Goal: Information Seeking & Learning: Learn about a topic

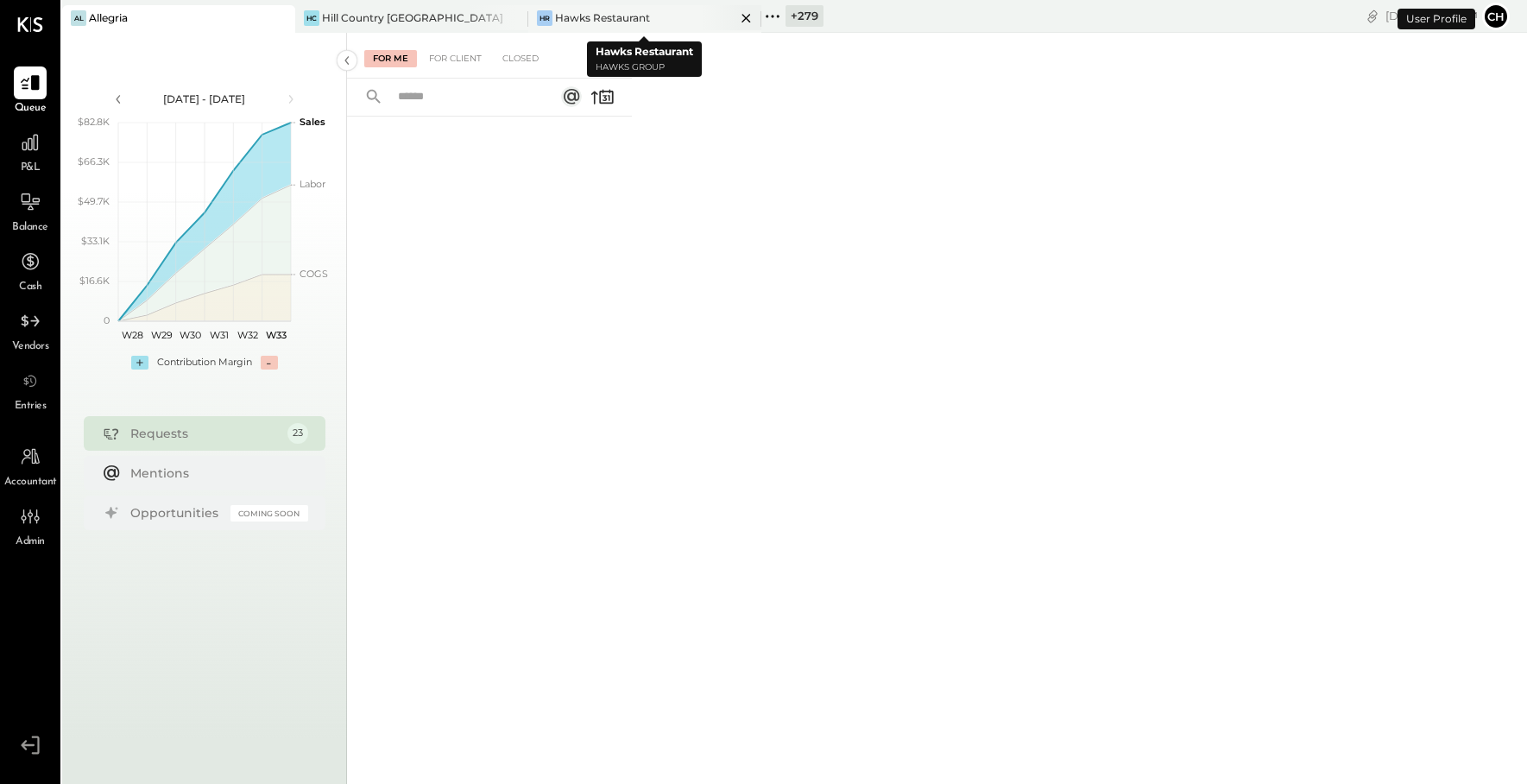
click at [746, 11] on icon at bounding box center [747, 18] width 22 height 21
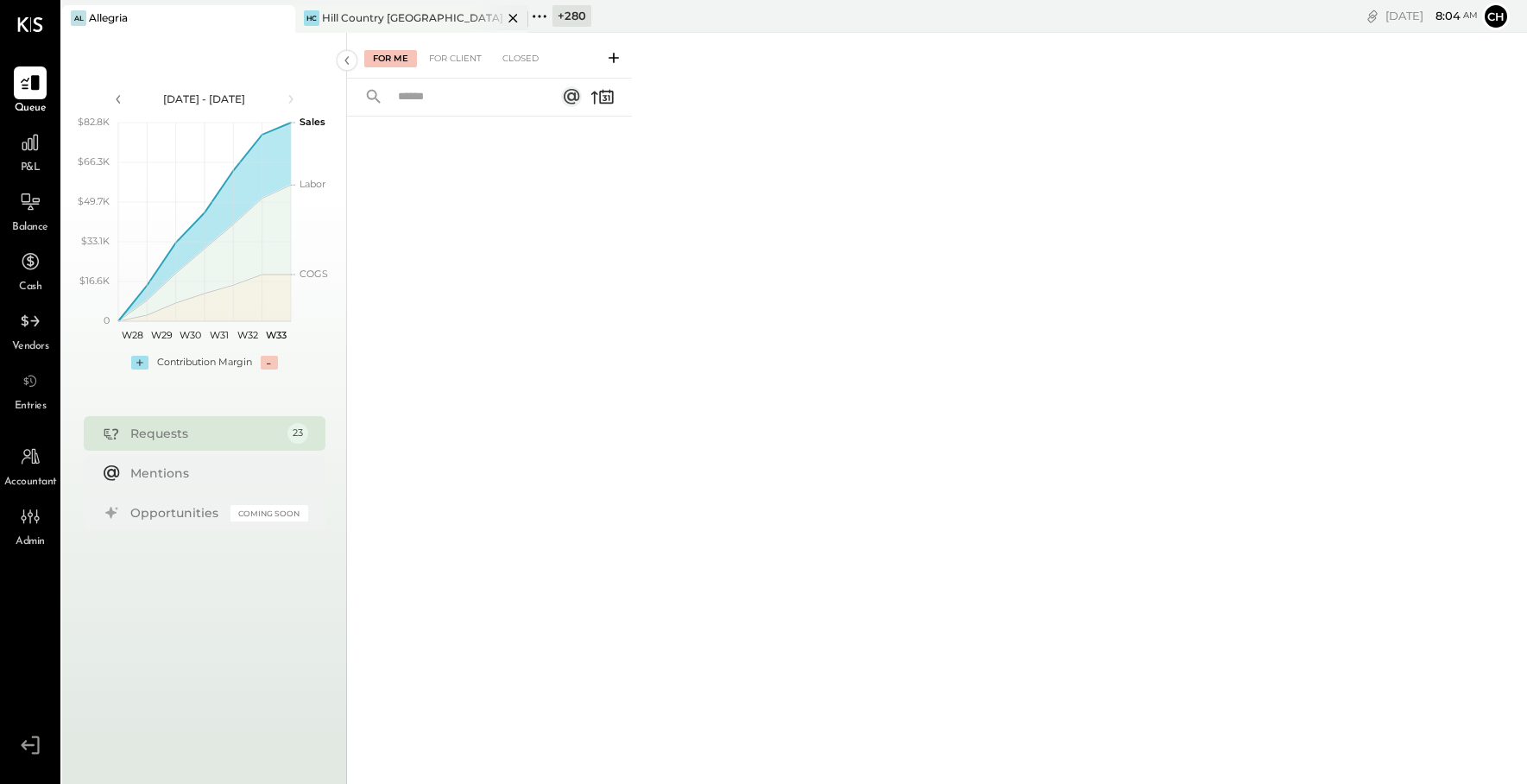
click at [284, 17] on icon at bounding box center [280, 18] width 9 height 9
click at [306, 17] on icon at bounding box center [306, 16] width 23 height 23
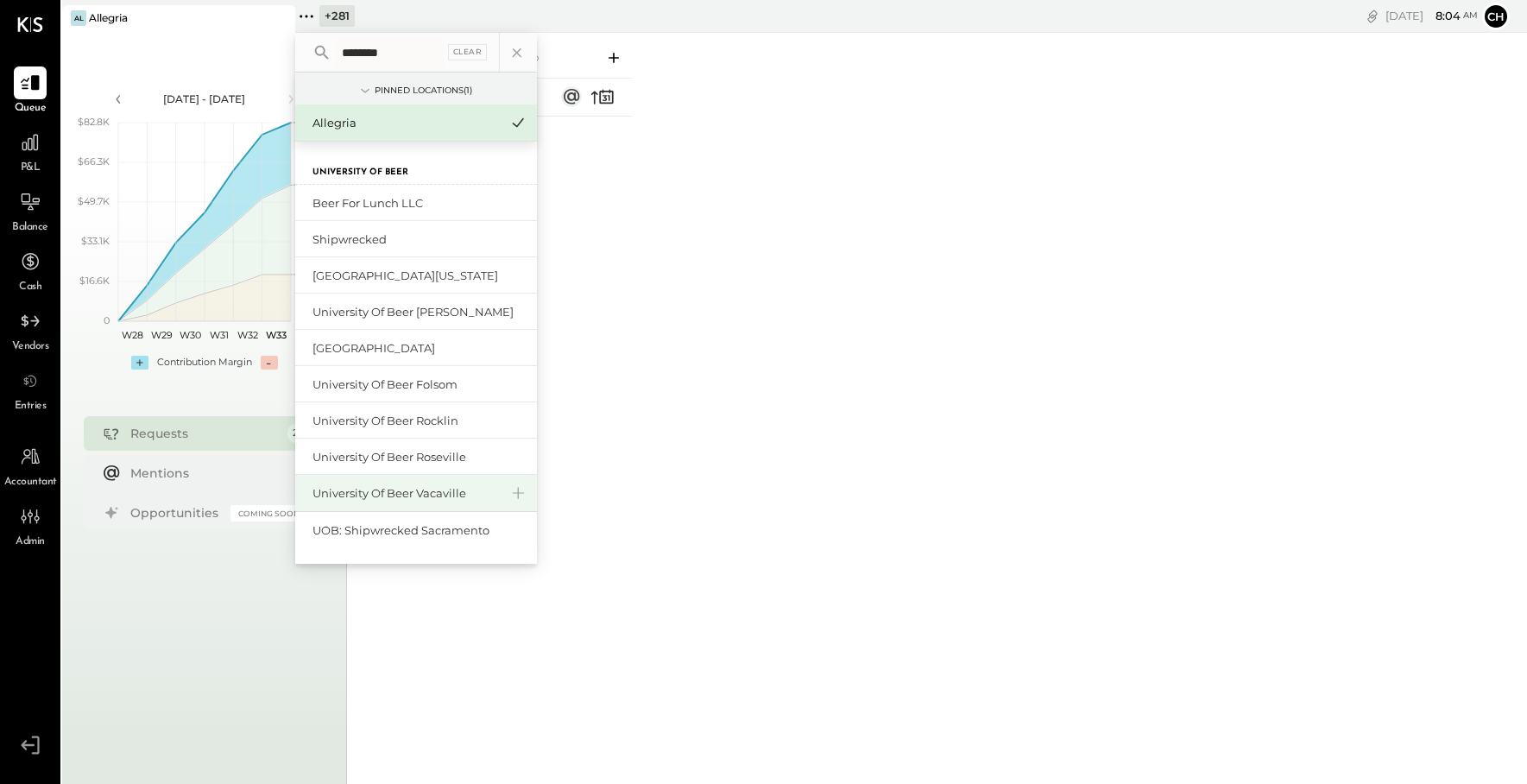
type input "********"
click at [406, 498] on div "University of Beer Vacaville" at bounding box center [405, 493] width 187 height 17
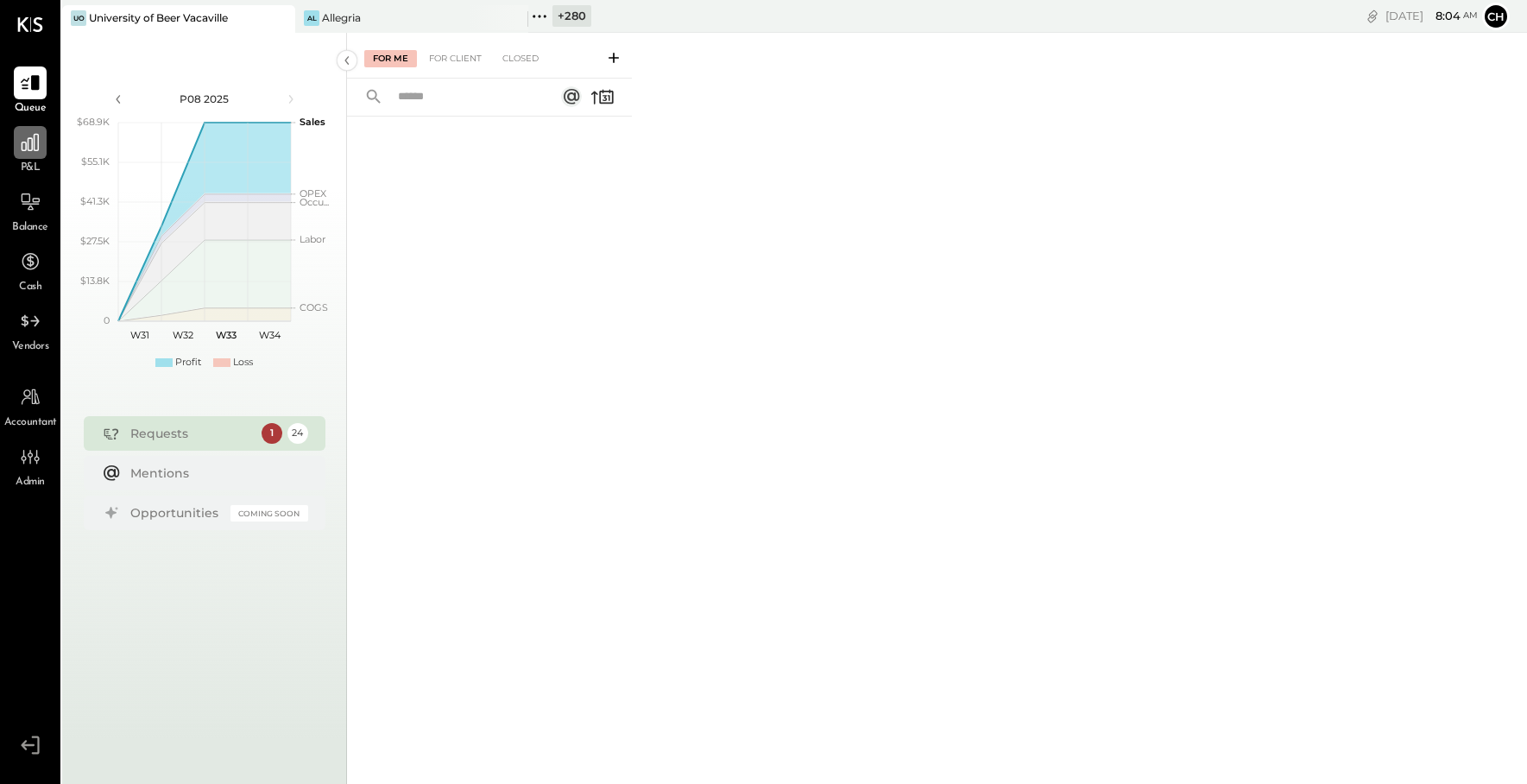
click at [40, 146] on icon at bounding box center [30, 142] width 23 height 23
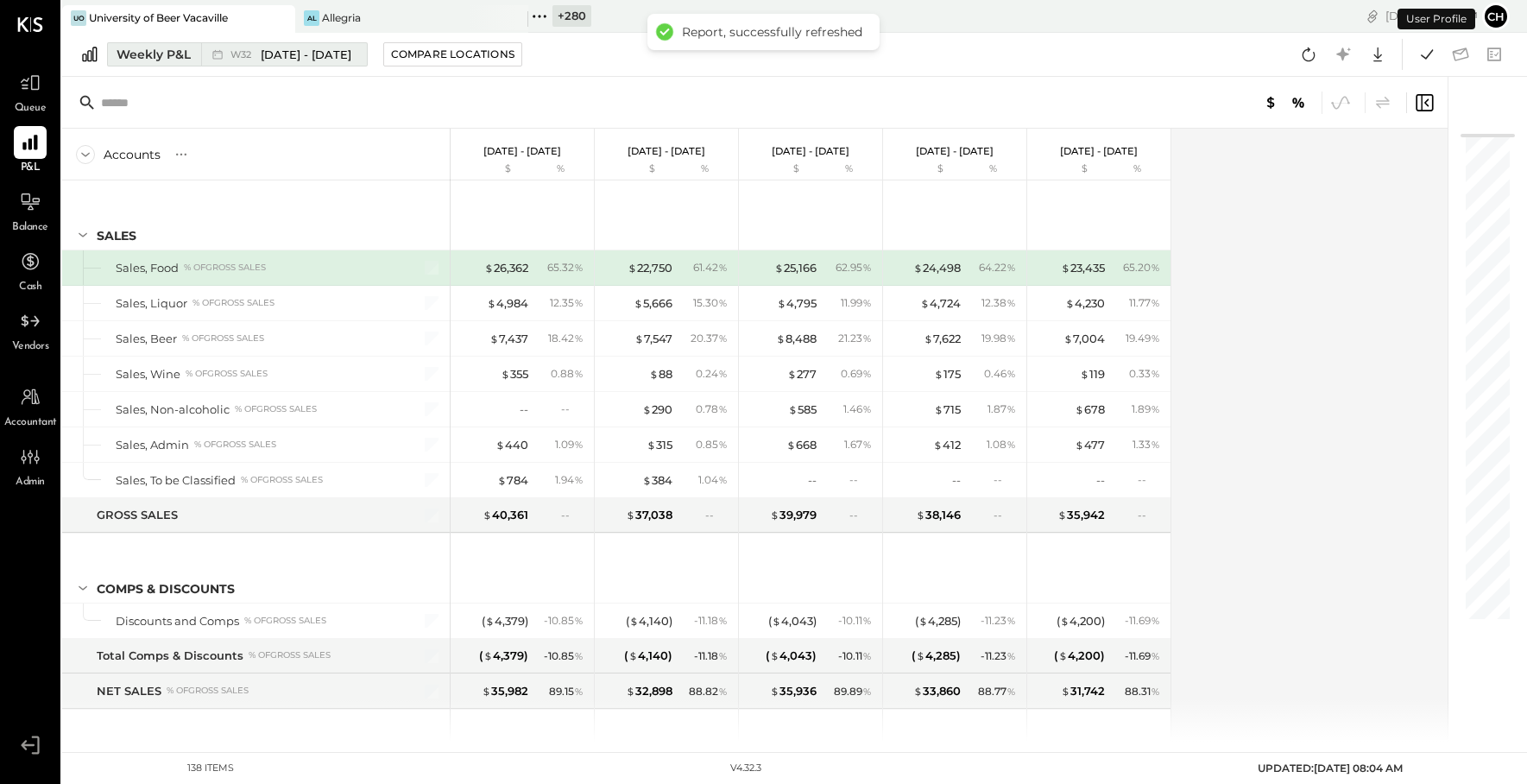
click at [140, 55] on div "Weekly P&L" at bounding box center [153, 53] width 74 height 17
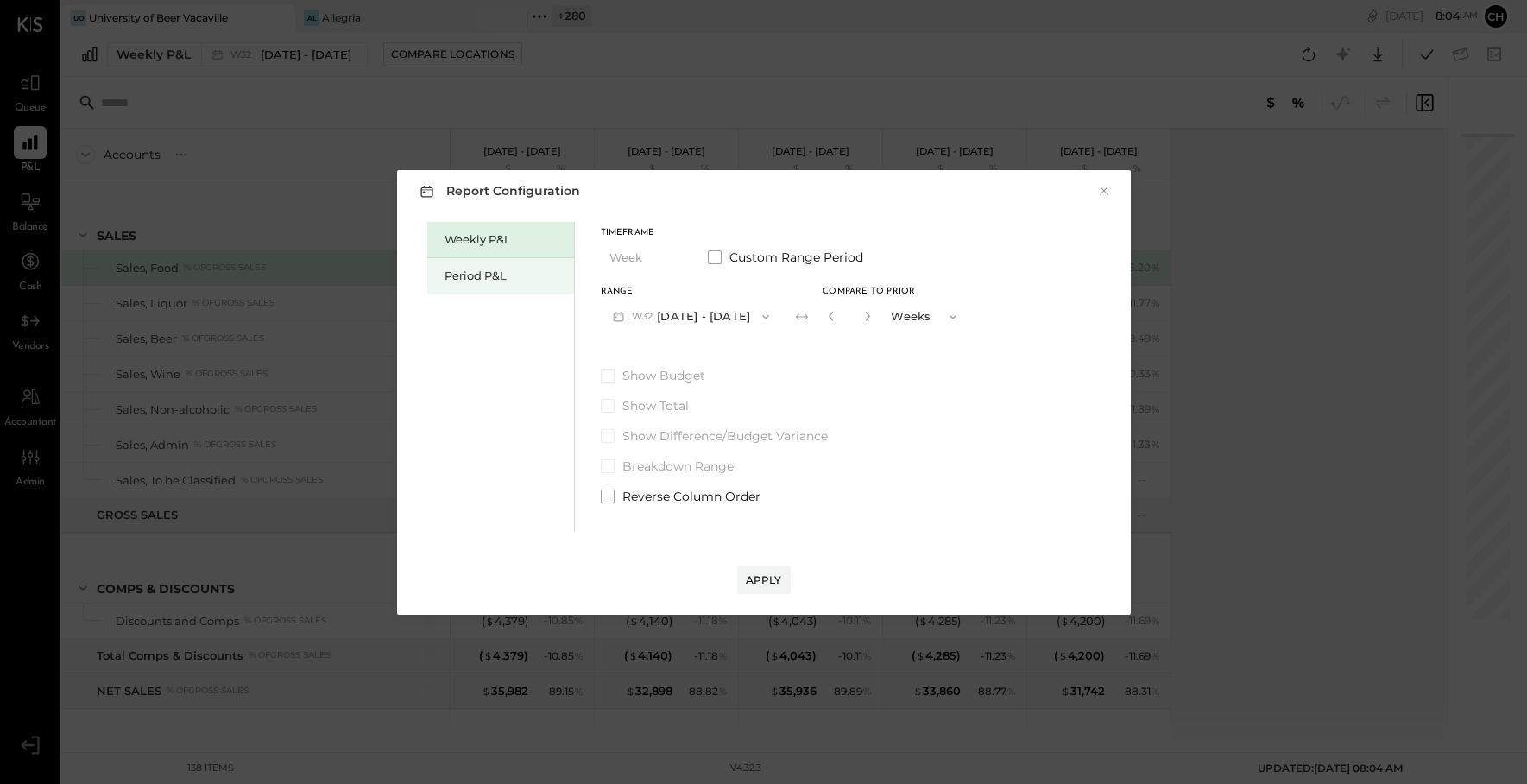
click at [469, 276] on div "Period P&L" at bounding box center [505, 275] width 121 height 17
click at [656, 258] on span "button" at bounding box center [667, 258] width 23 height 14
click at [641, 323] on div "YTD" at bounding box center [644, 319] width 85 height 31
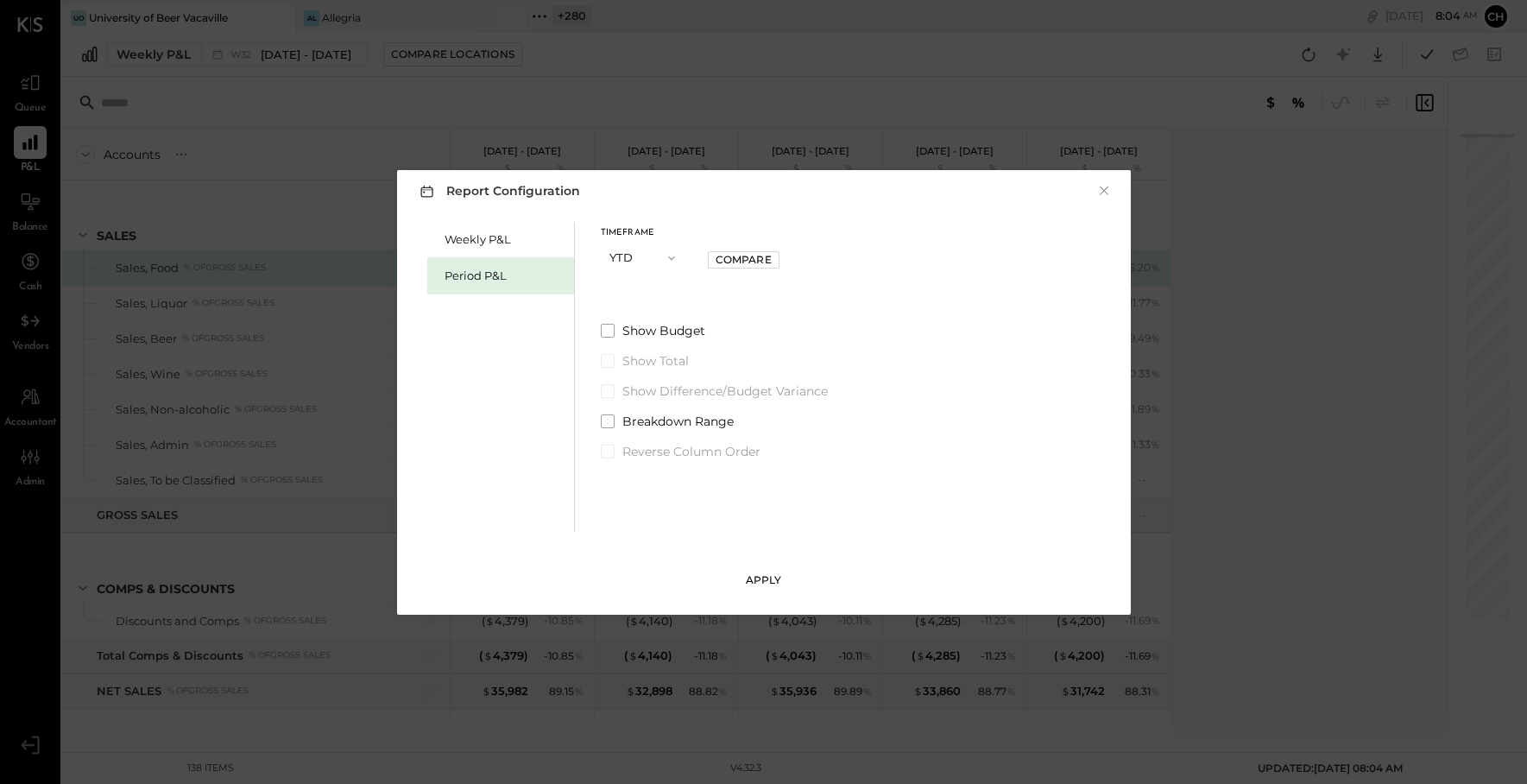
click at [764, 584] on div "Apply" at bounding box center [764, 580] width 37 height 15
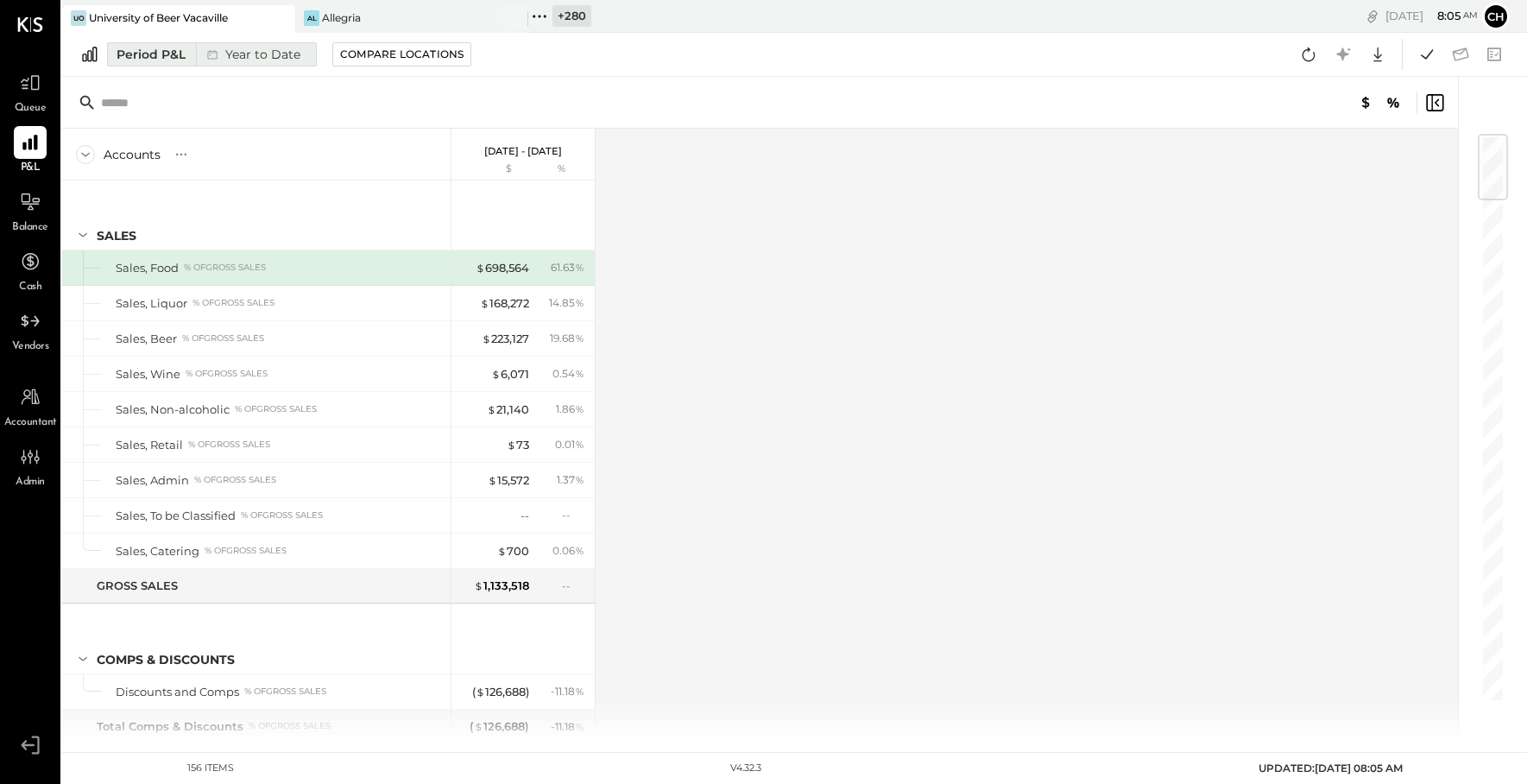
click at [268, 58] on div "Year to Date" at bounding box center [251, 54] width 112 height 23
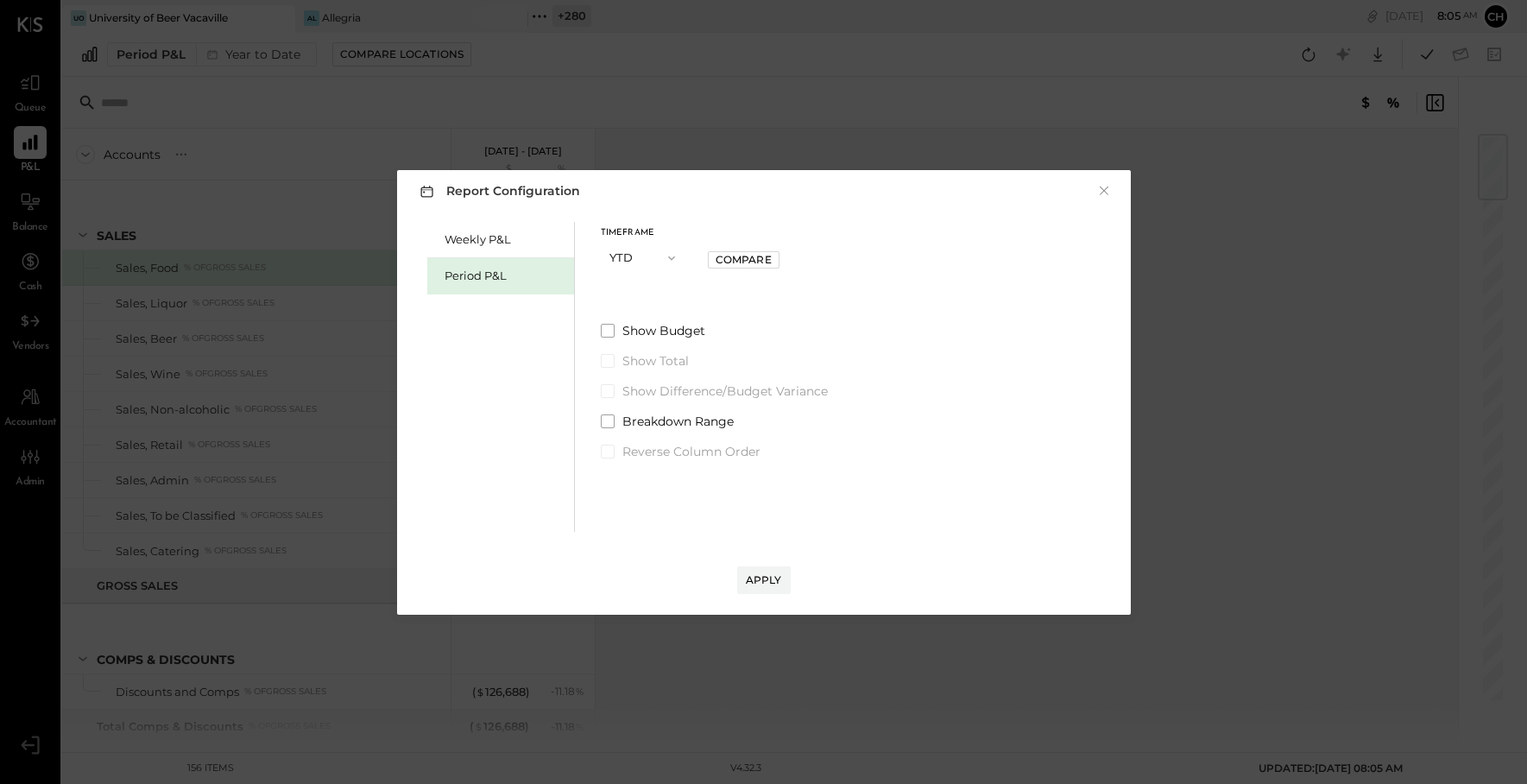
click at [651, 259] on button "YTD" at bounding box center [643, 258] width 86 height 32
click at [642, 260] on span "Period" at bounding box center [631, 257] width 35 height 11
click at [715, 317] on button "P08 [DATE] - [DATE]" at bounding box center [690, 316] width 180 height 32
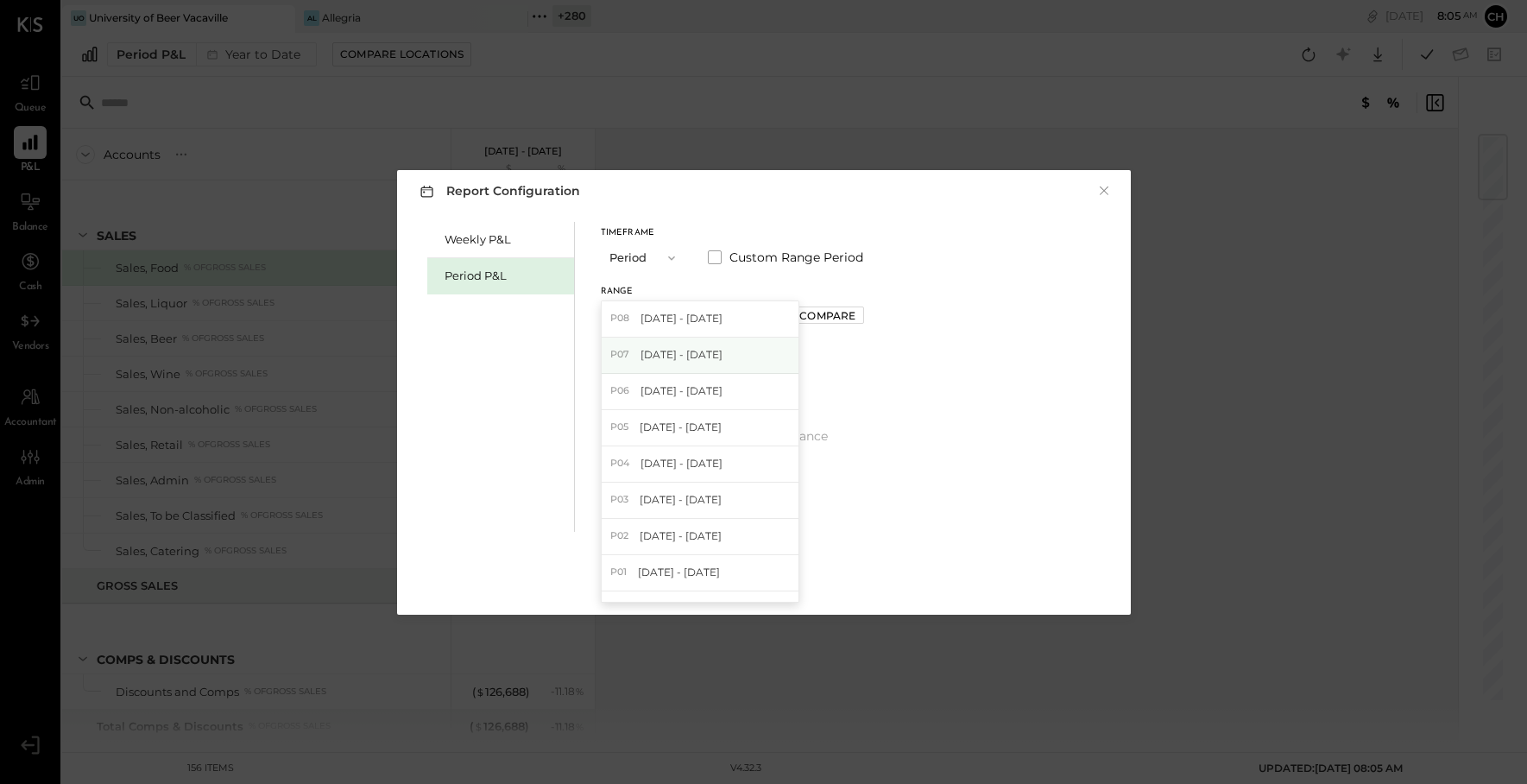
click at [717, 359] on span "[DATE] - [DATE]" at bounding box center [682, 353] width 82 height 15
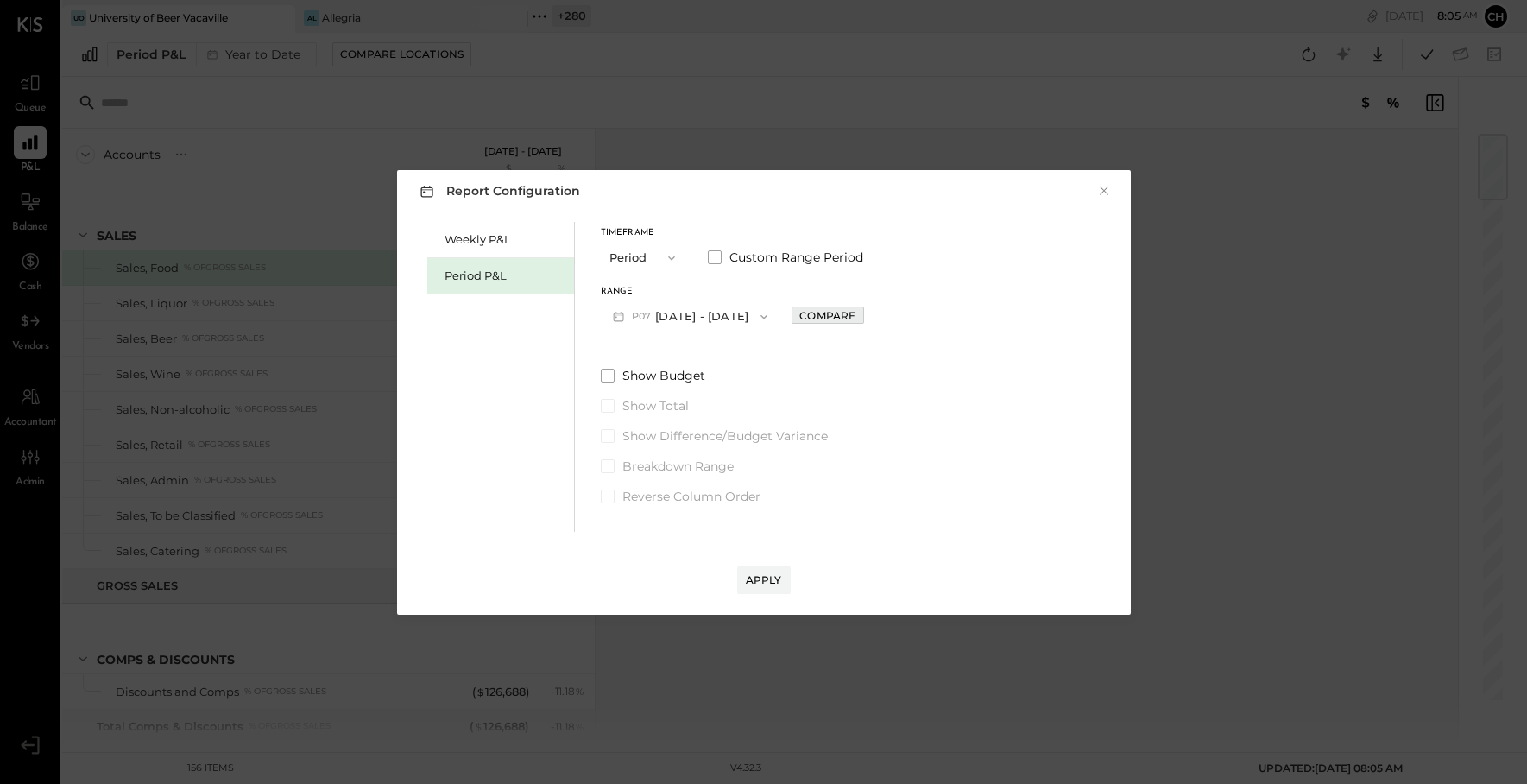
click at [839, 318] on div "Compare" at bounding box center [828, 315] width 56 height 15
click at [868, 314] on icon "button" at bounding box center [866, 317] width 4 height 10
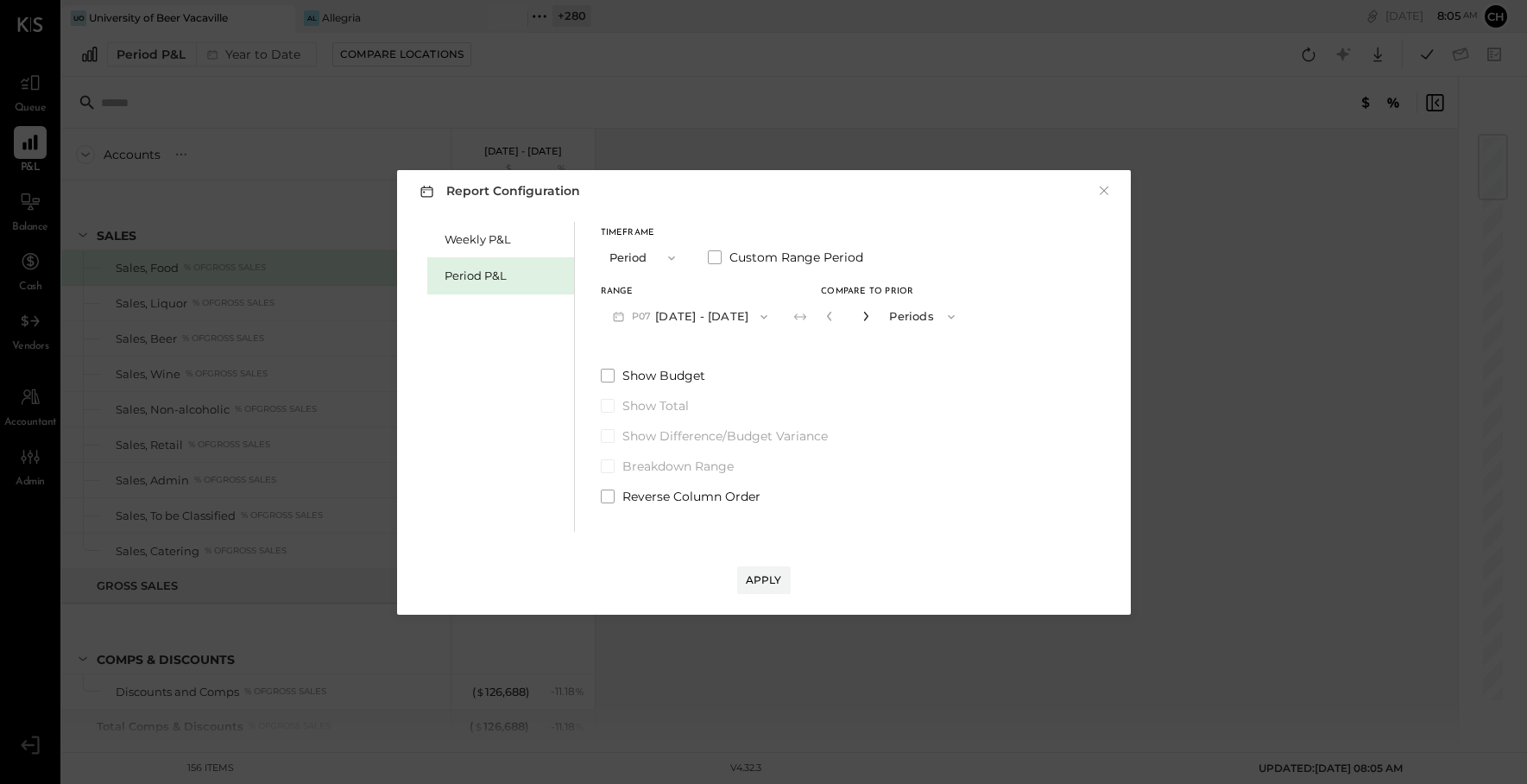
type input "*"
click at [746, 571] on button "Apply" at bounding box center [764, 580] width 53 height 28
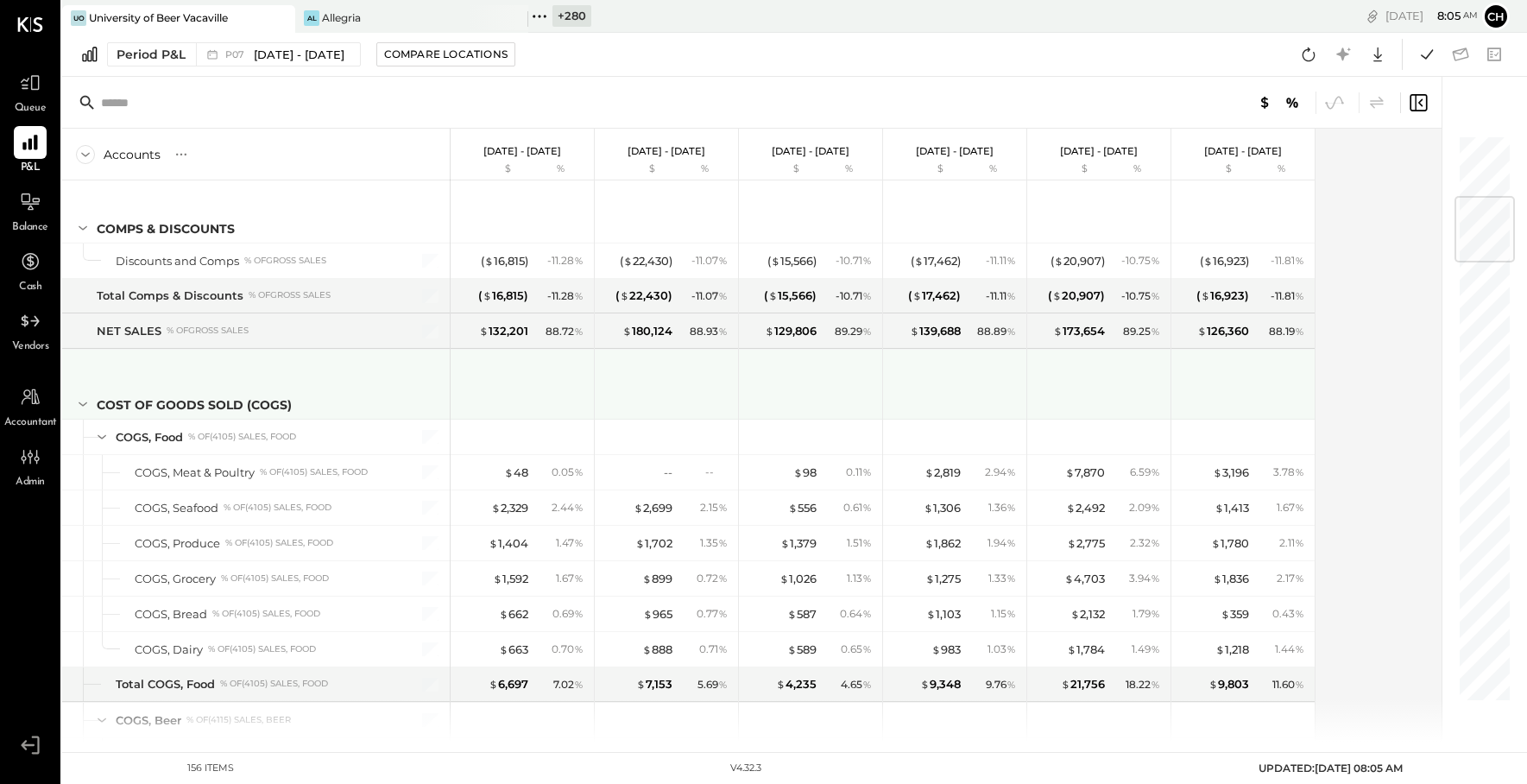
scroll to position [520, 0]
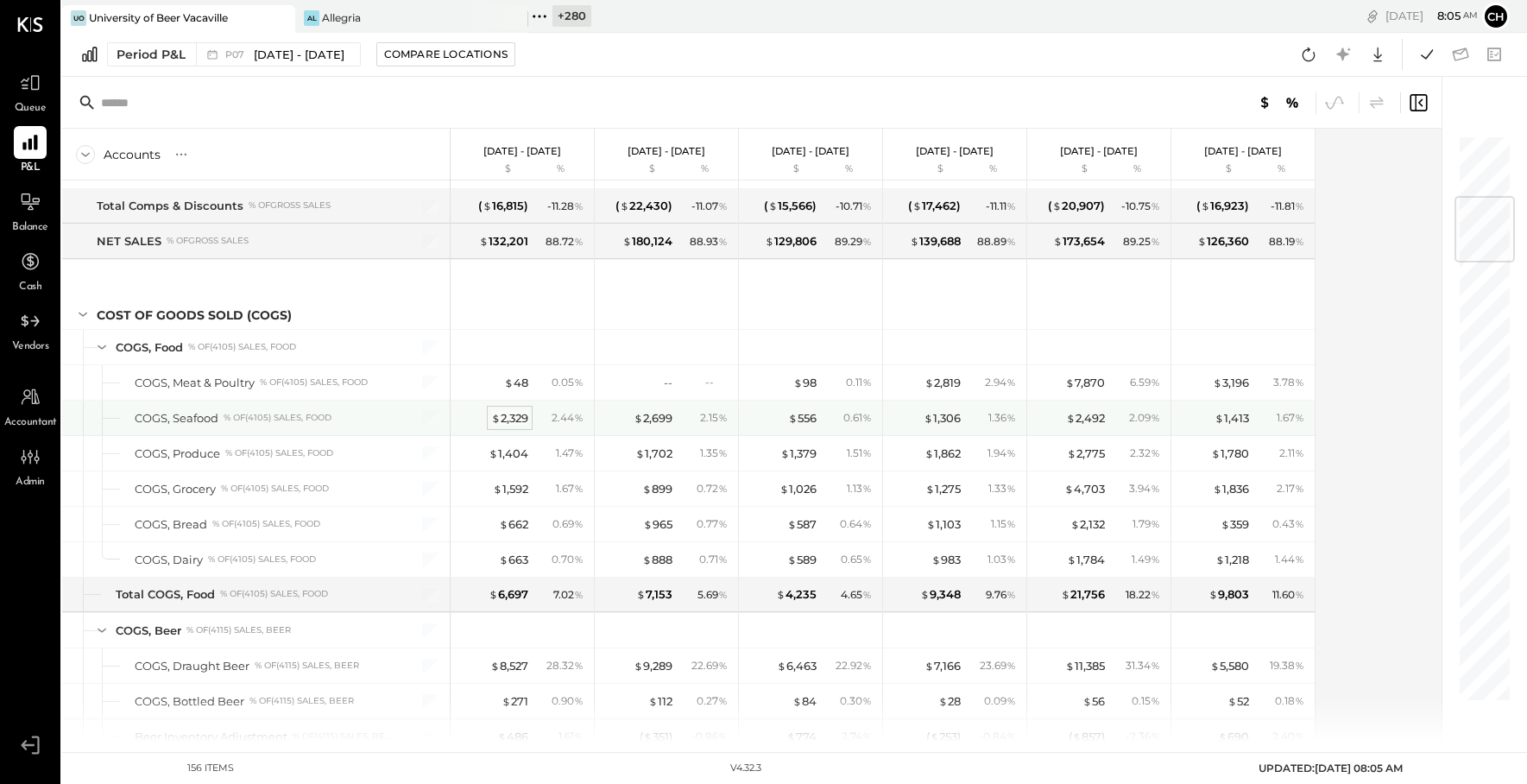
click at [512, 413] on div "$ 2,329" at bounding box center [510, 418] width 38 height 17
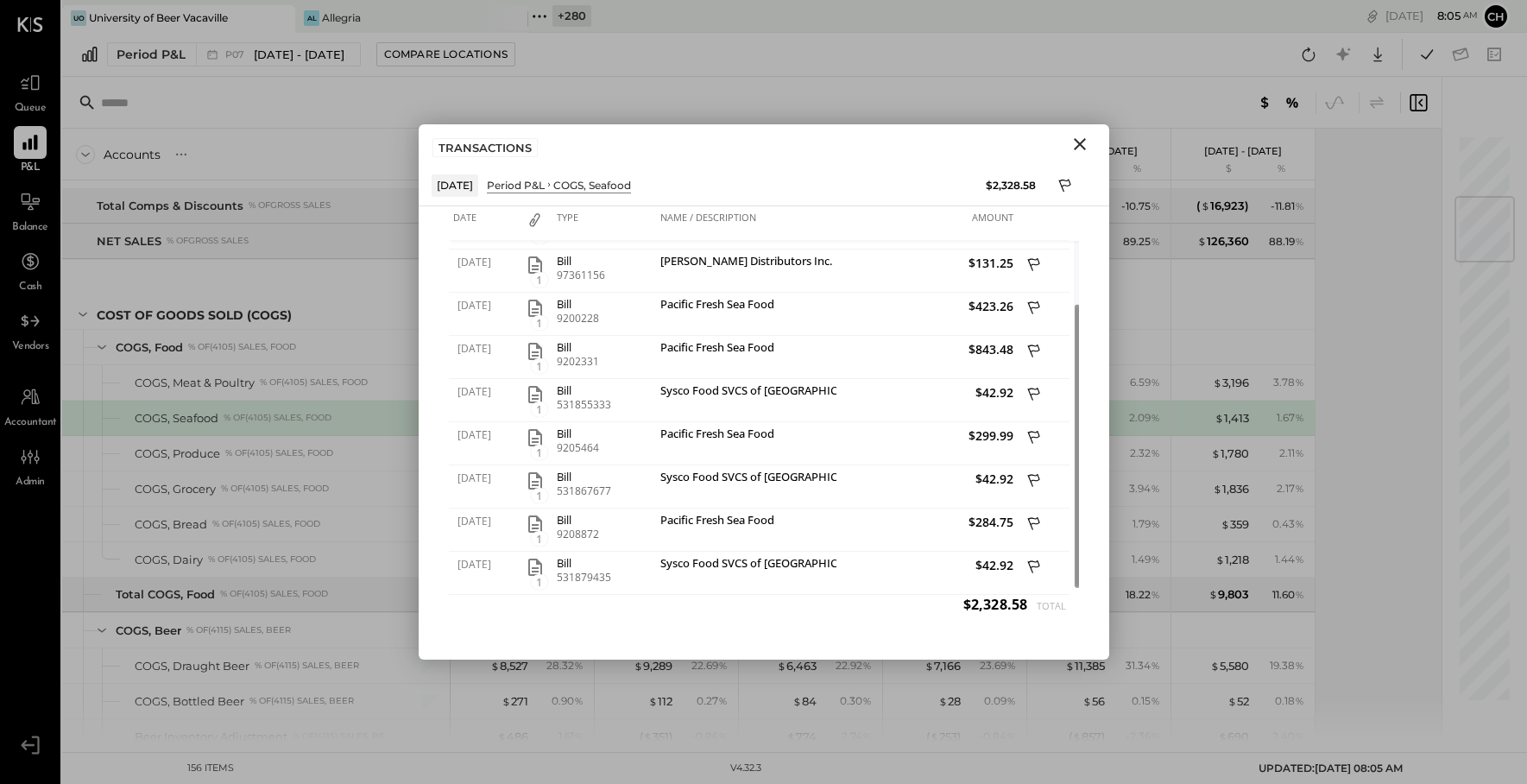
click at [1081, 139] on icon "Close" at bounding box center [1080, 144] width 21 height 21
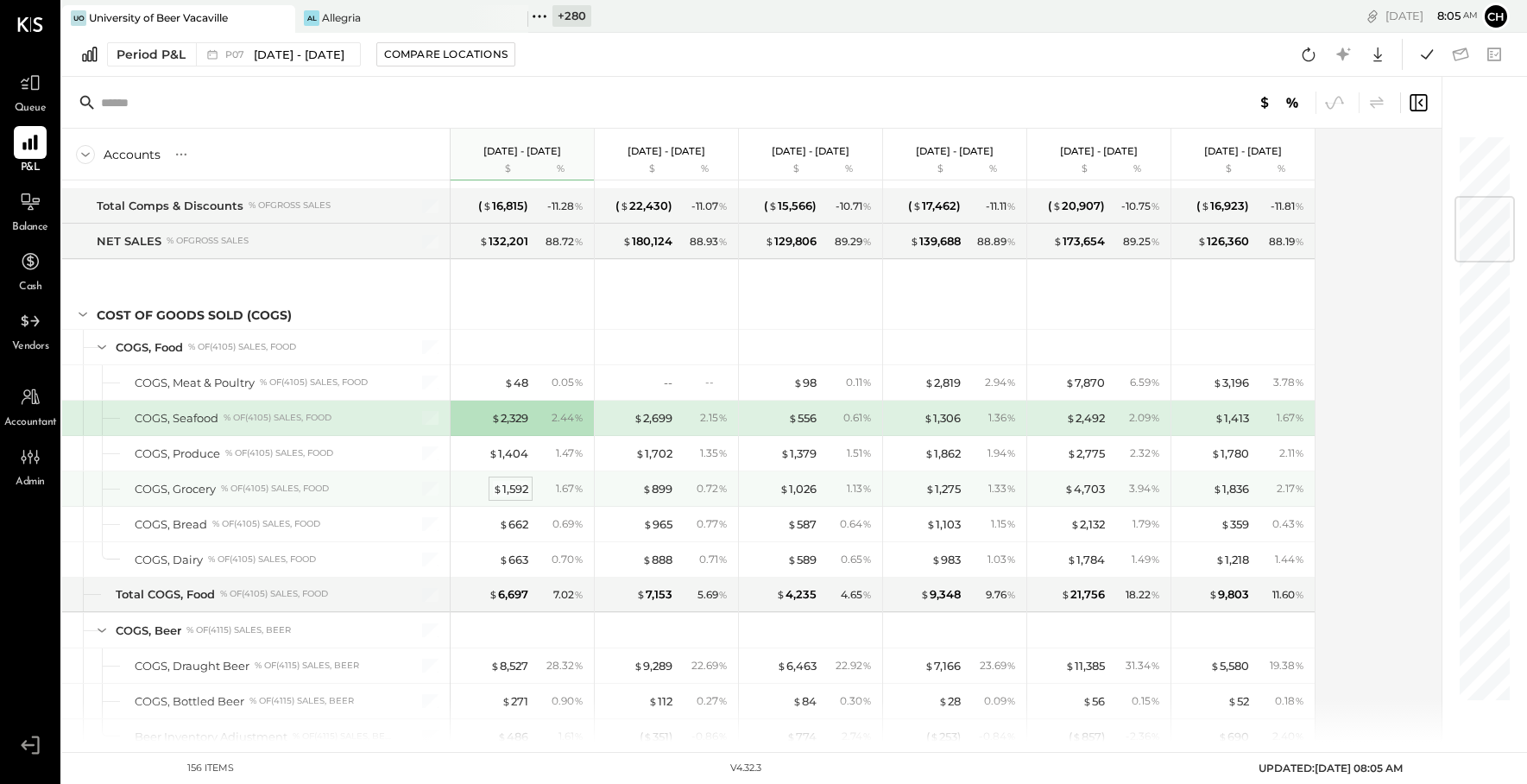
click at [512, 495] on div "$ 1,592" at bounding box center [511, 489] width 36 height 17
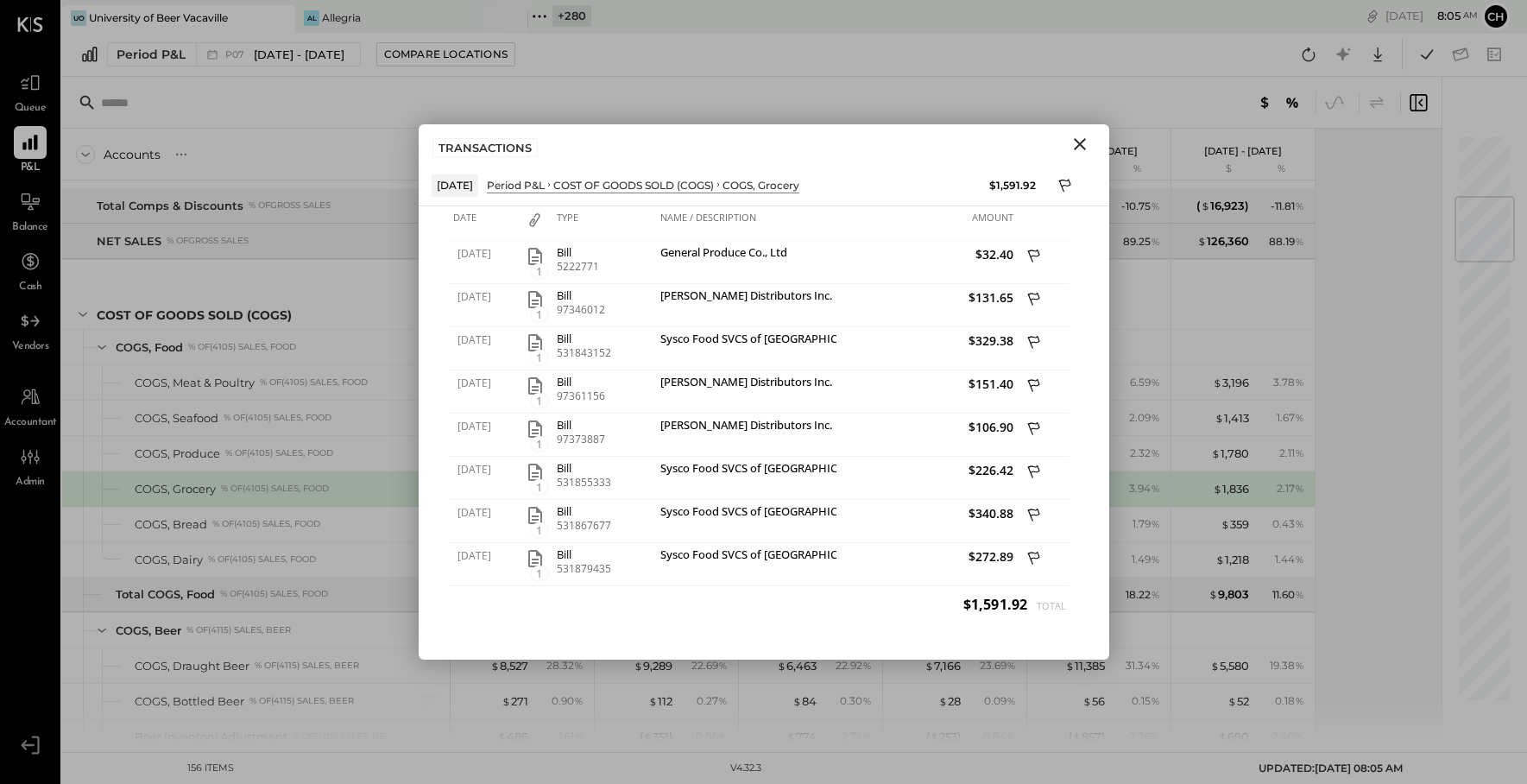
click at [1078, 142] on icon "Close" at bounding box center [1081, 144] width 12 height 12
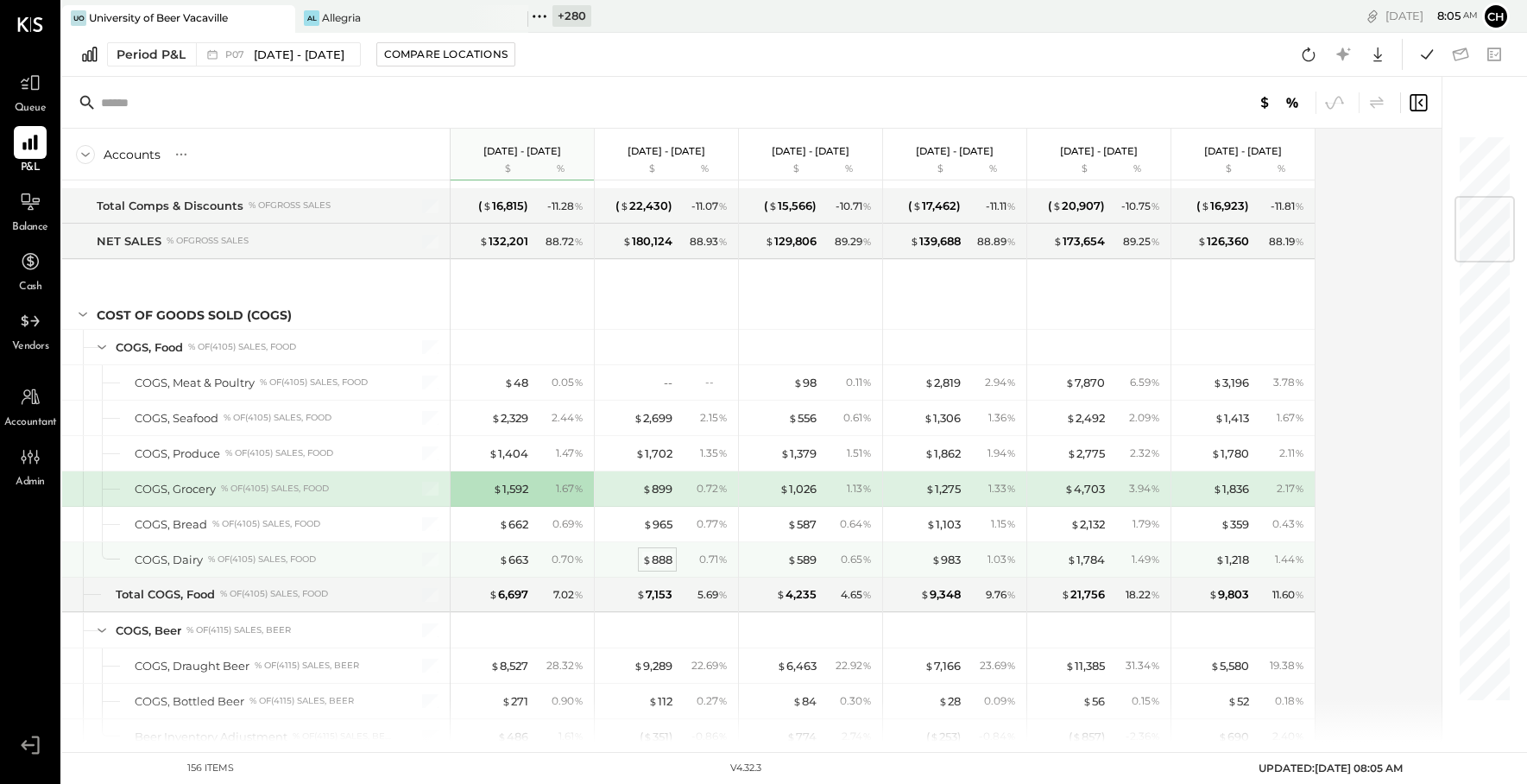
click at [655, 562] on div "$ 888" at bounding box center [657, 560] width 31 height 17
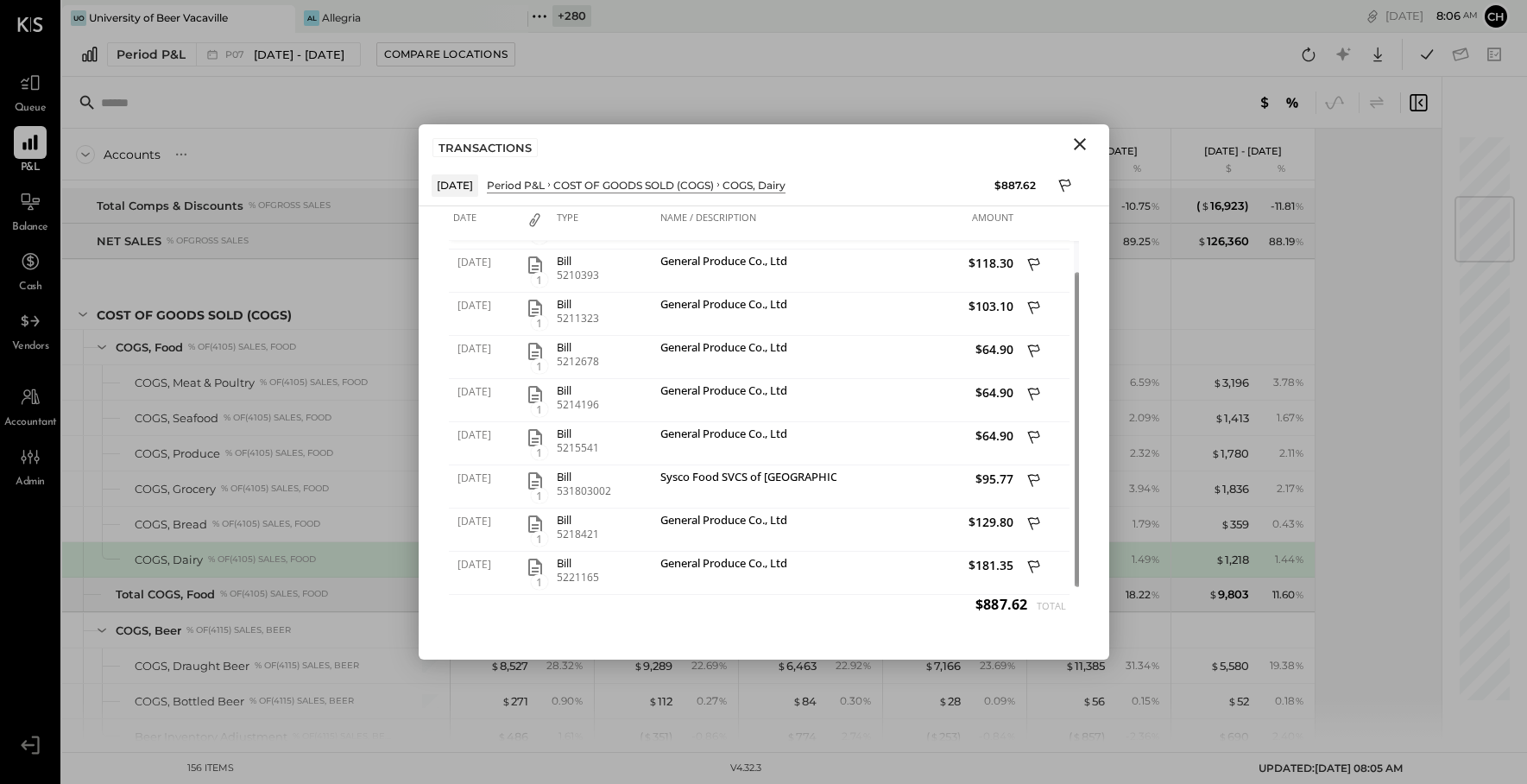
click at [1086, 142] on icon "Close" at bounding box center [1080, 144] width 21 height 21
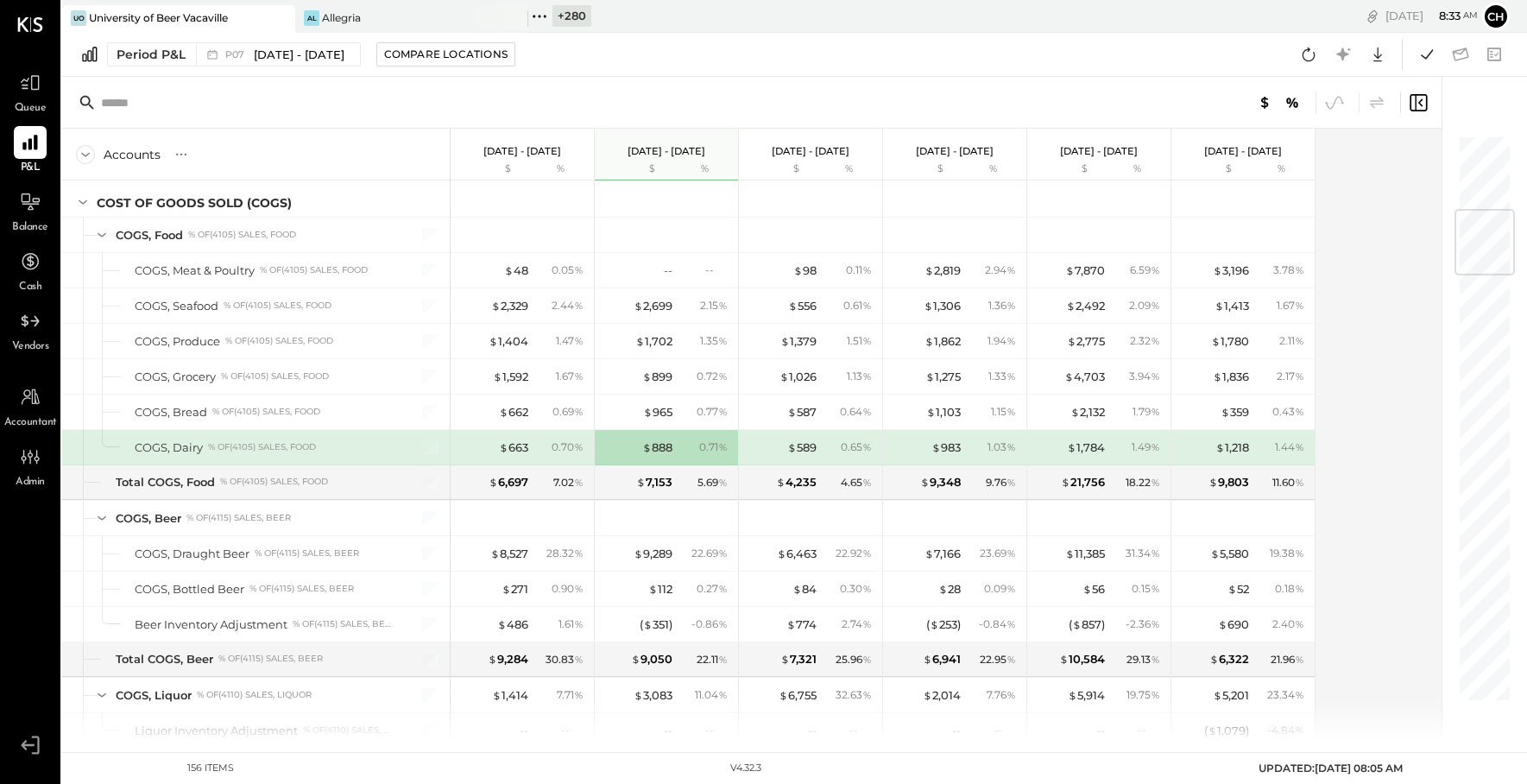
scroll to position [640, 0]
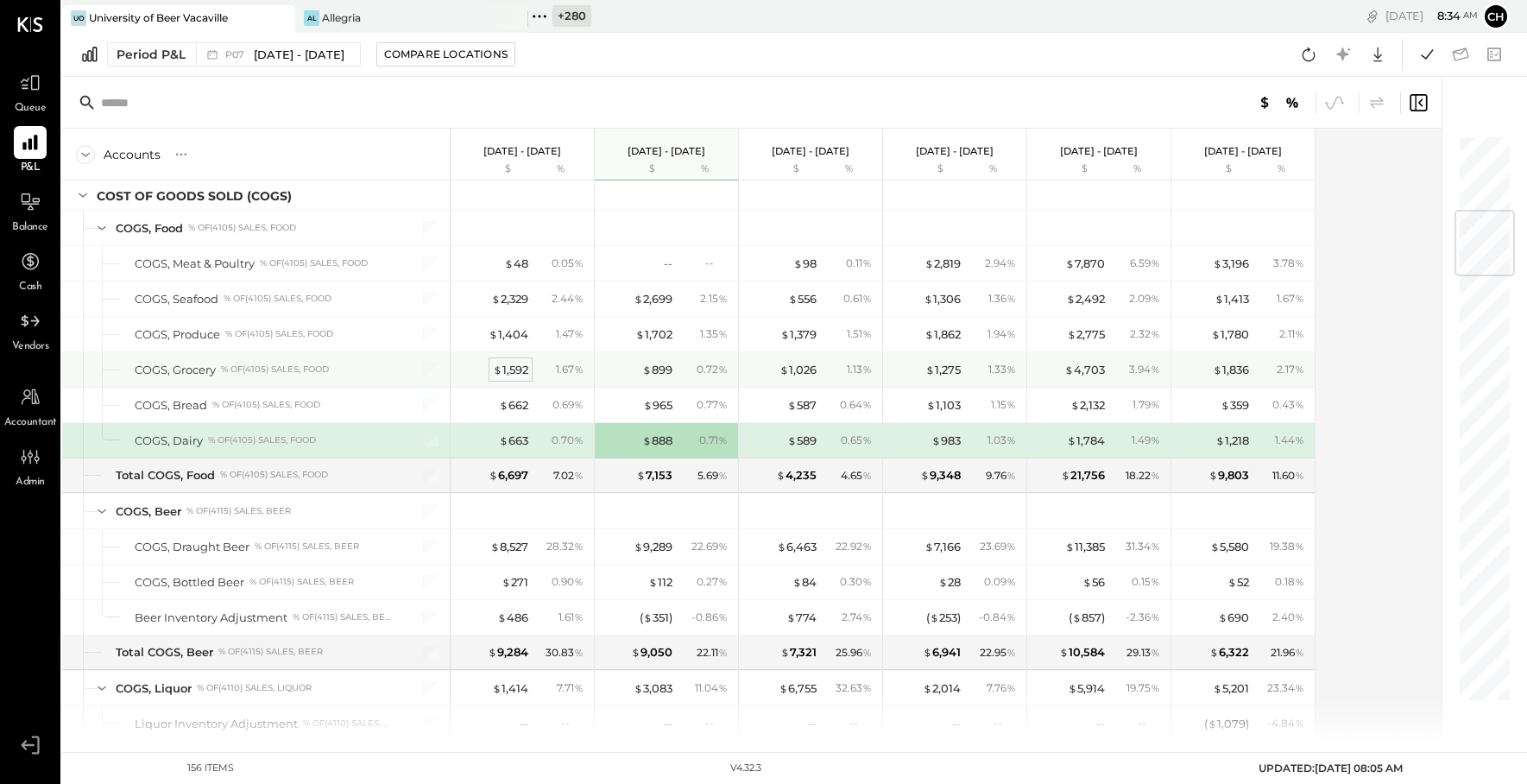
click at [512, 369] on div "$ 1,592" at bounding box center [511, 369] width 36 height 17
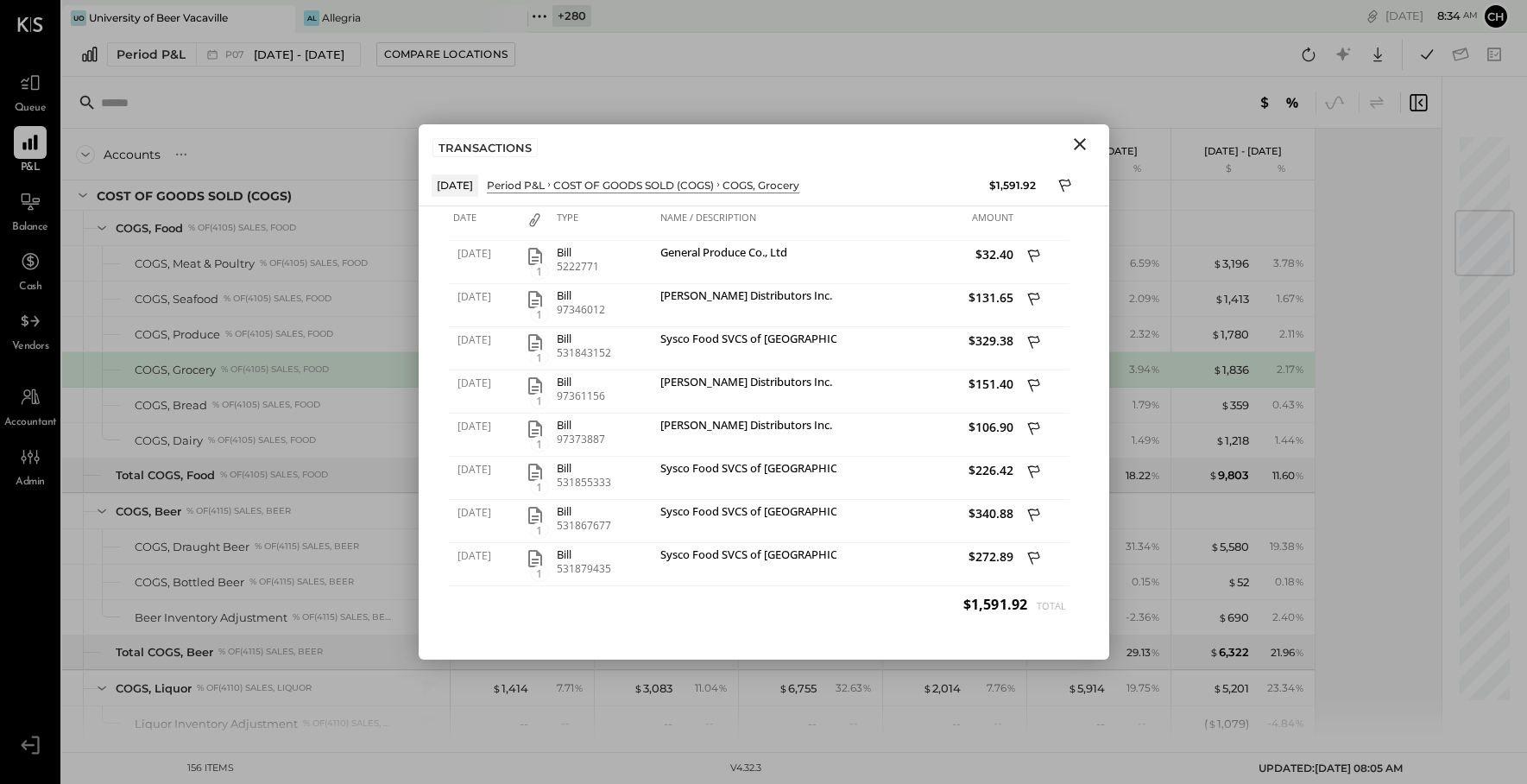
click at [1094, 134] on button "Close" at bounding box center [1080, 144] width 31 height 23
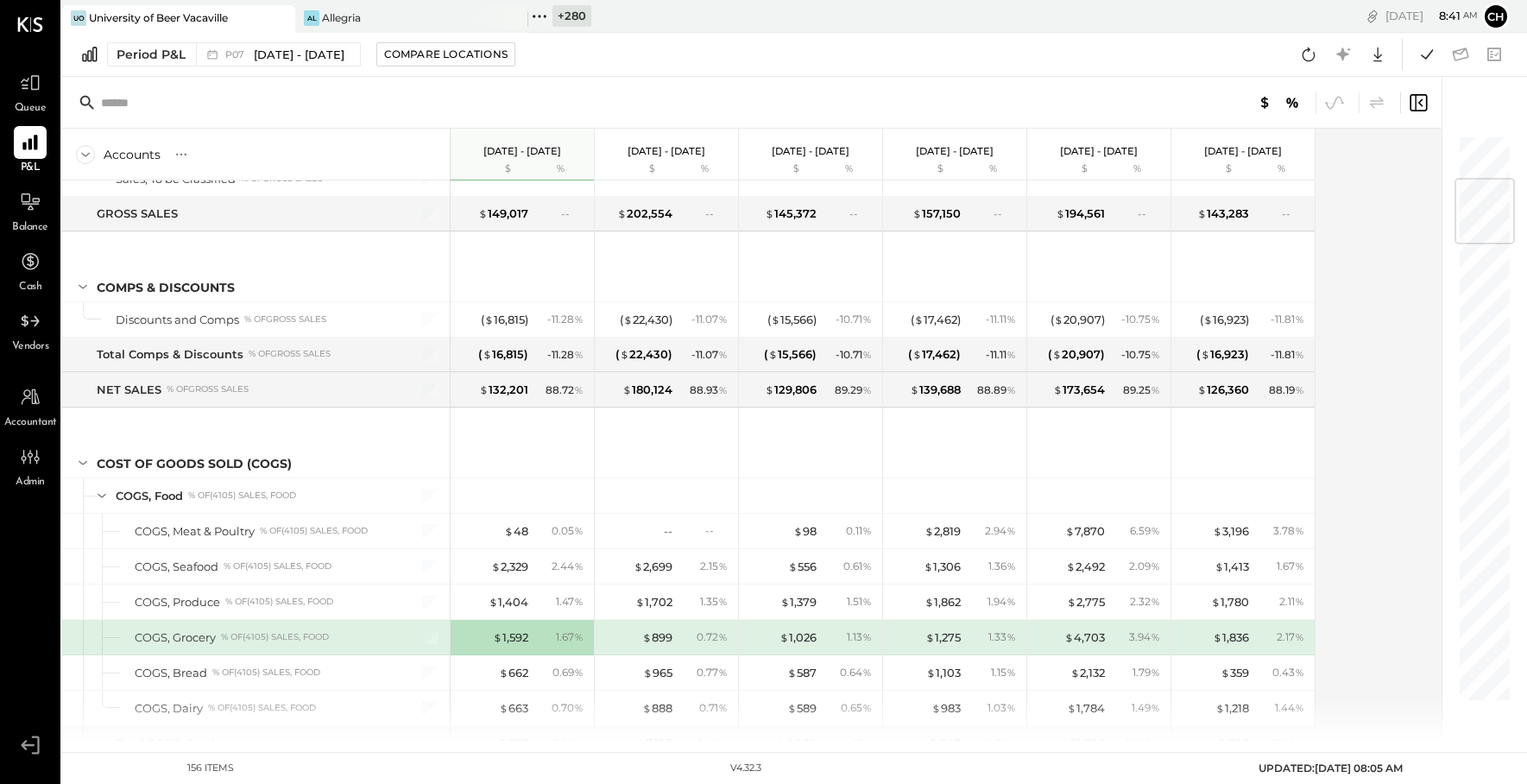
scroll to position [236, 0]
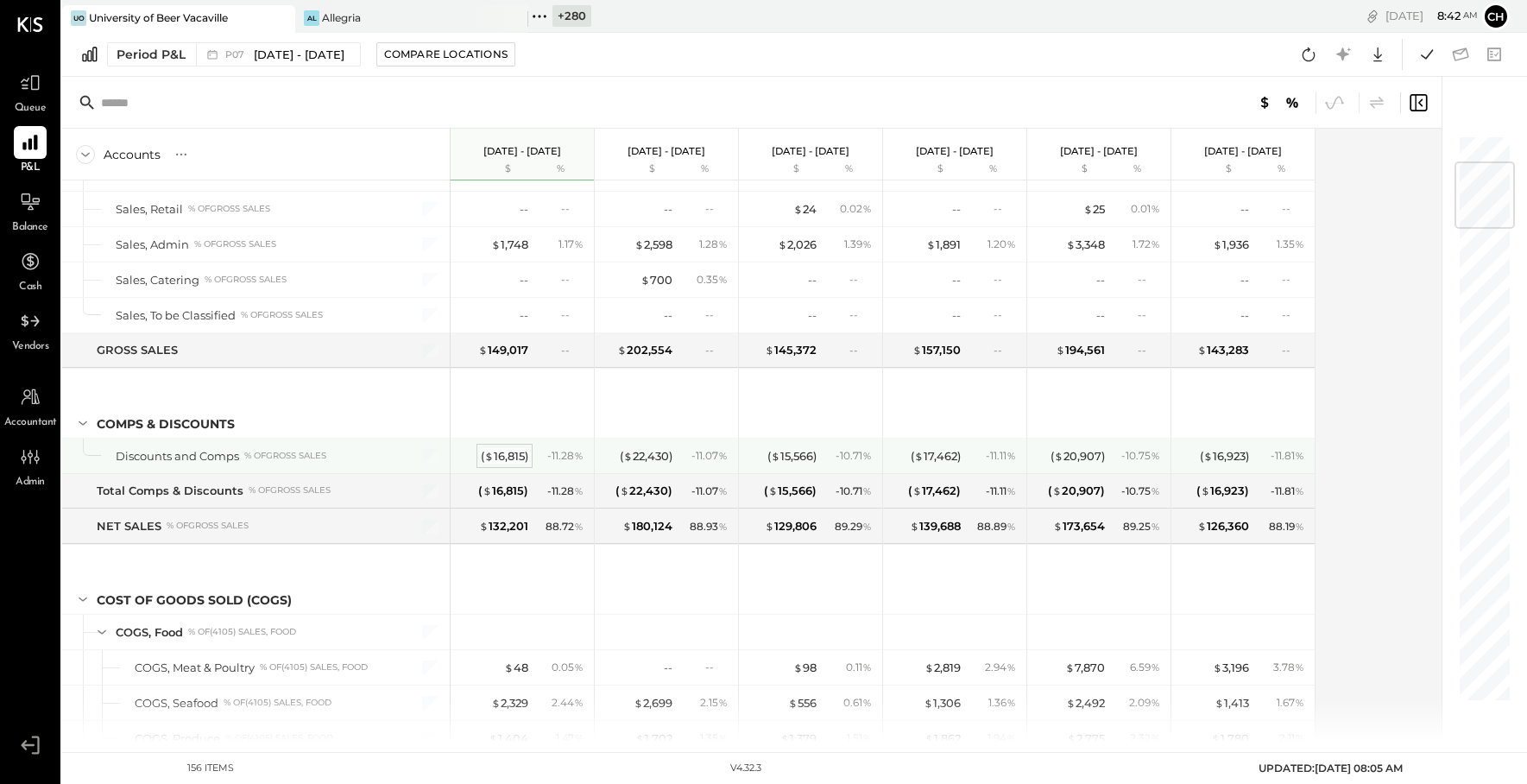
click at [507, 456] on div "( $ 16,815 )" at bounding box center [505, 456] width 47 height 17
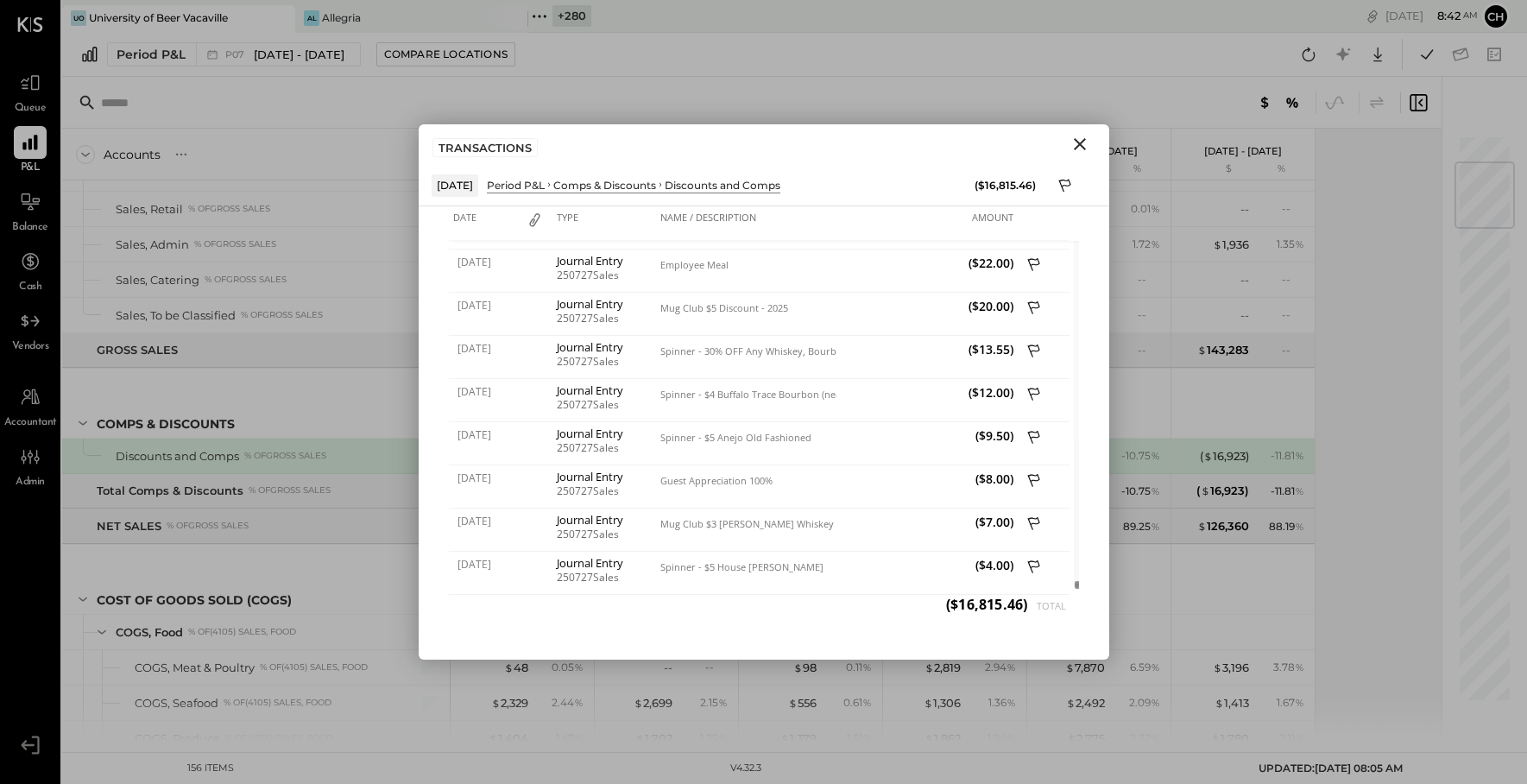
drag, startPoint x: 1068, startPoint y: 411, endPoint x: 1061, endPoint y: 596, distance: 185.1
click at [1061, 596] on div "Date Type Name / Description Amount [DATE] Journal Entry 250630Sales HH BOGO ($…" at bounding box center [764, 410] width 630 height 408
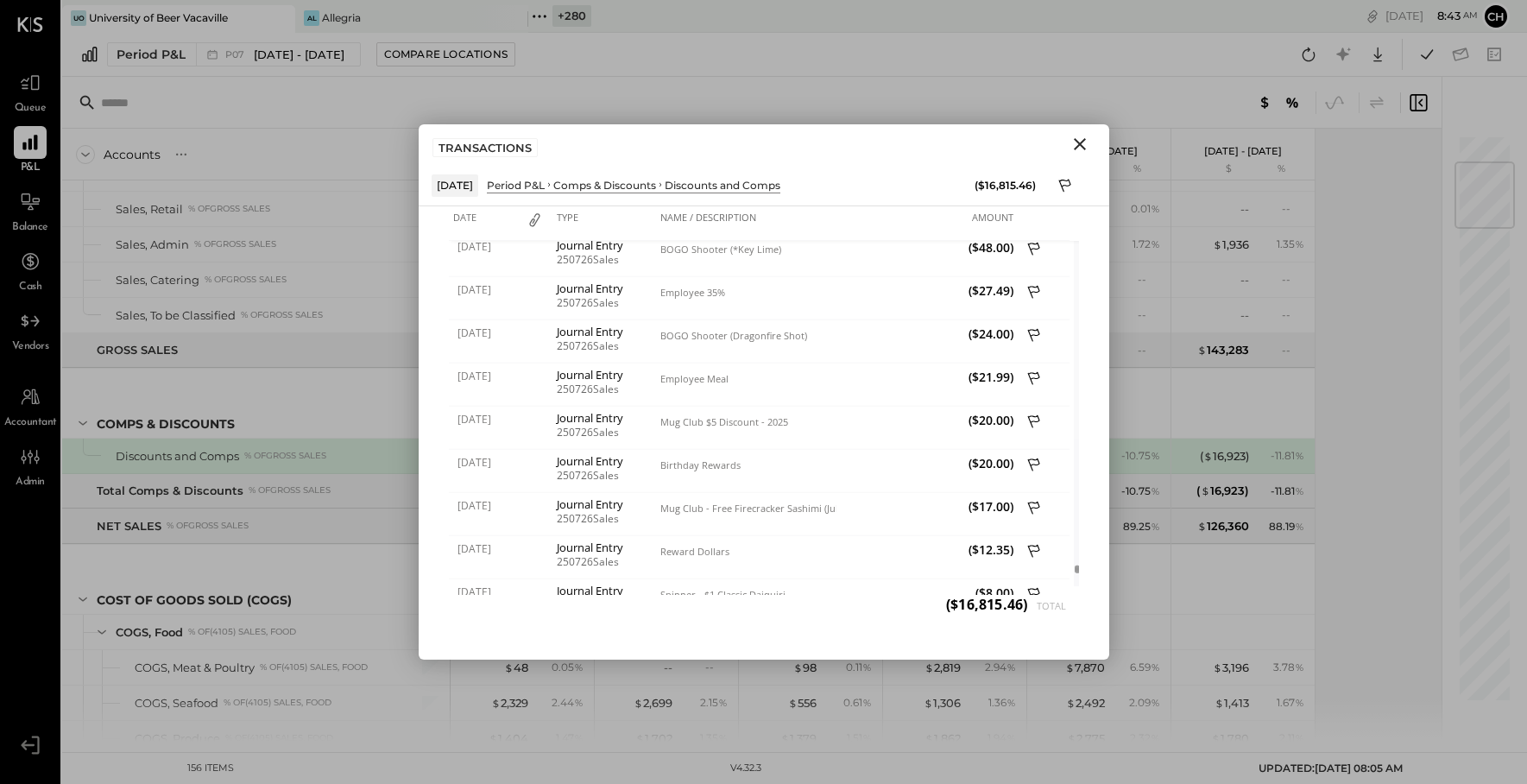
click at [1079, 149] on icon "Close" at bounding box center [1080, 144] width 21 height 21
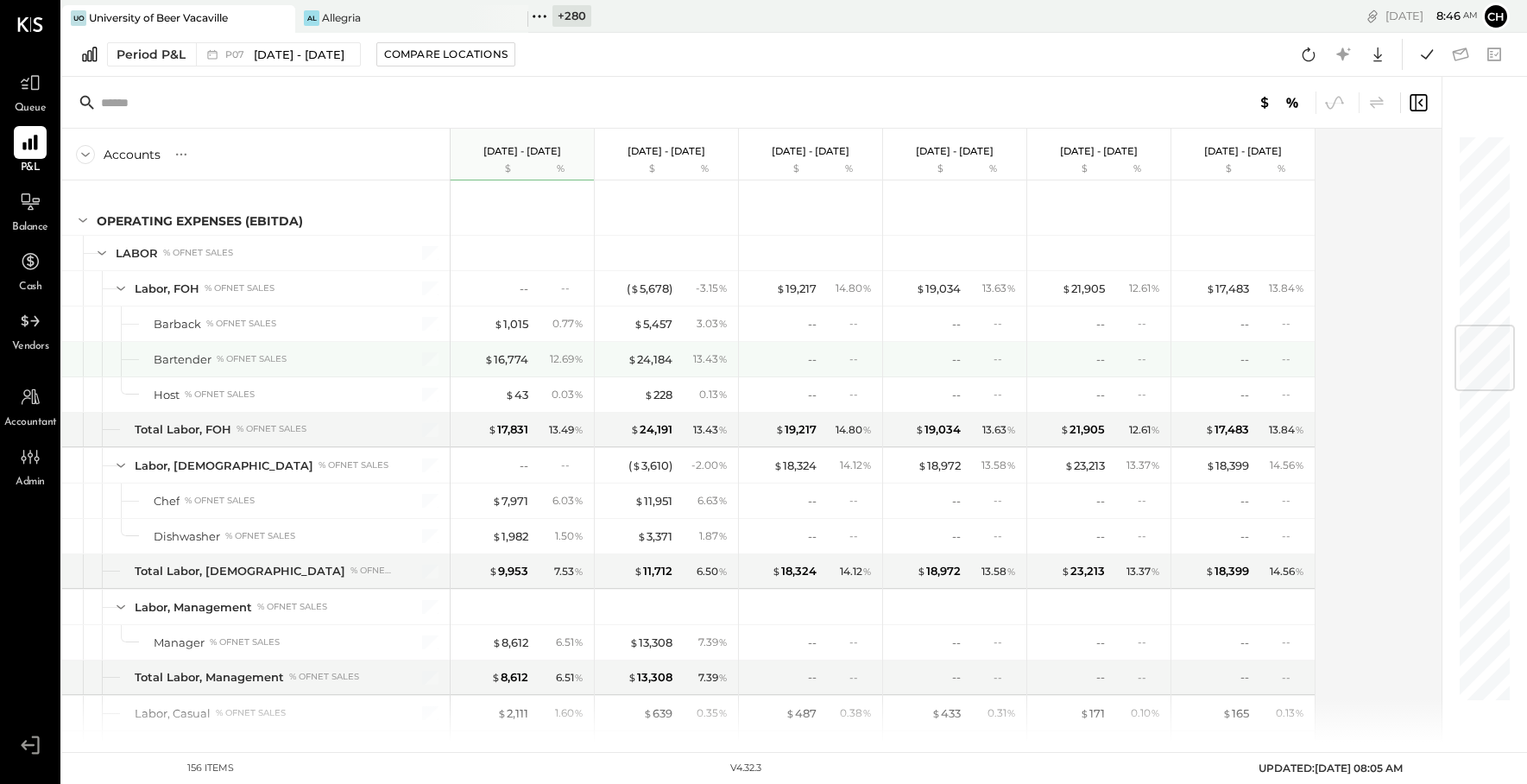
scroll to position [1611, 0]
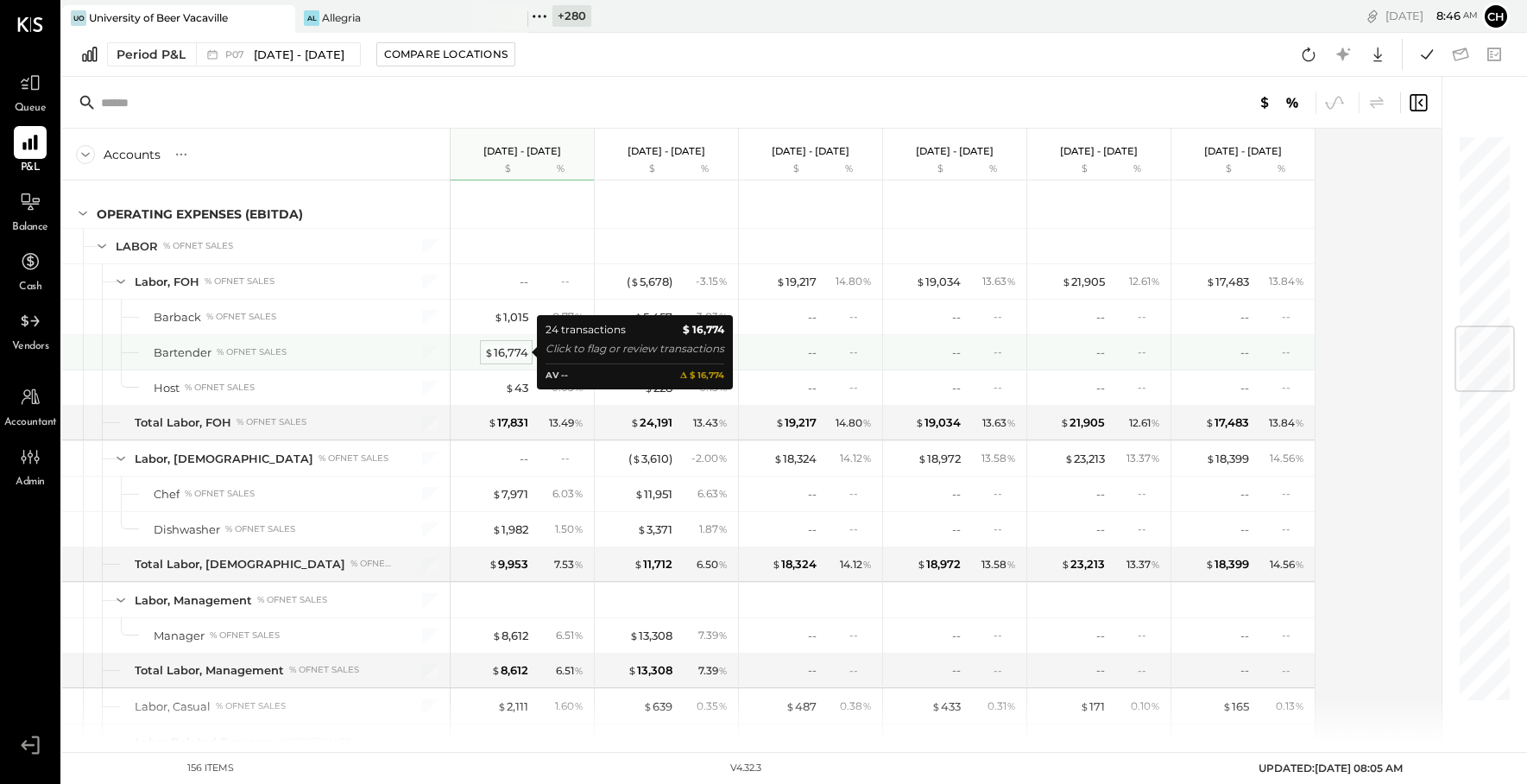
click at [499, 348] on div "$ 16,774" at bounding box center [506, 353] width 44 height 17
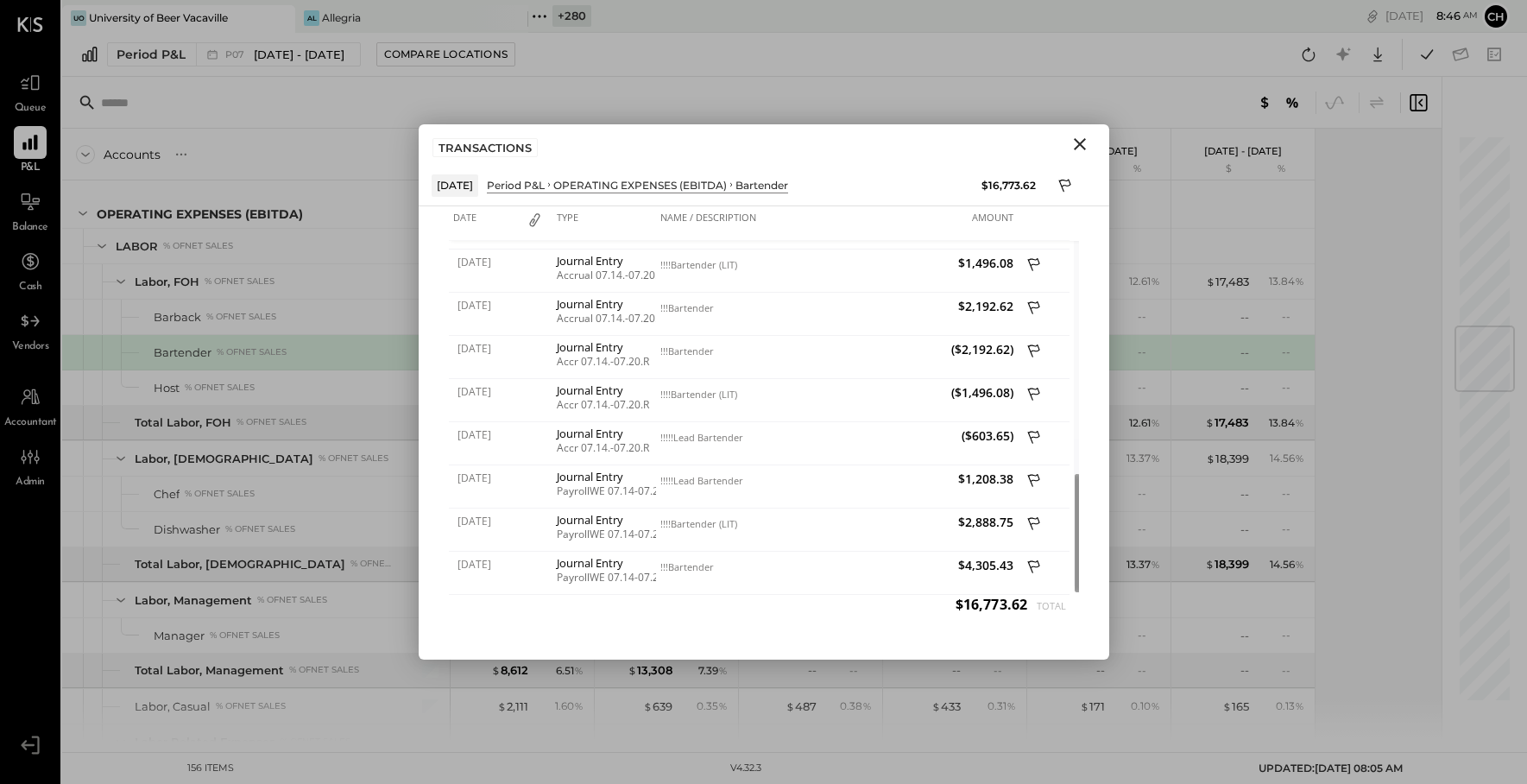
click at [1082, 142] on icon "Close" at bounding box center [1080, 144] width 21 height 21
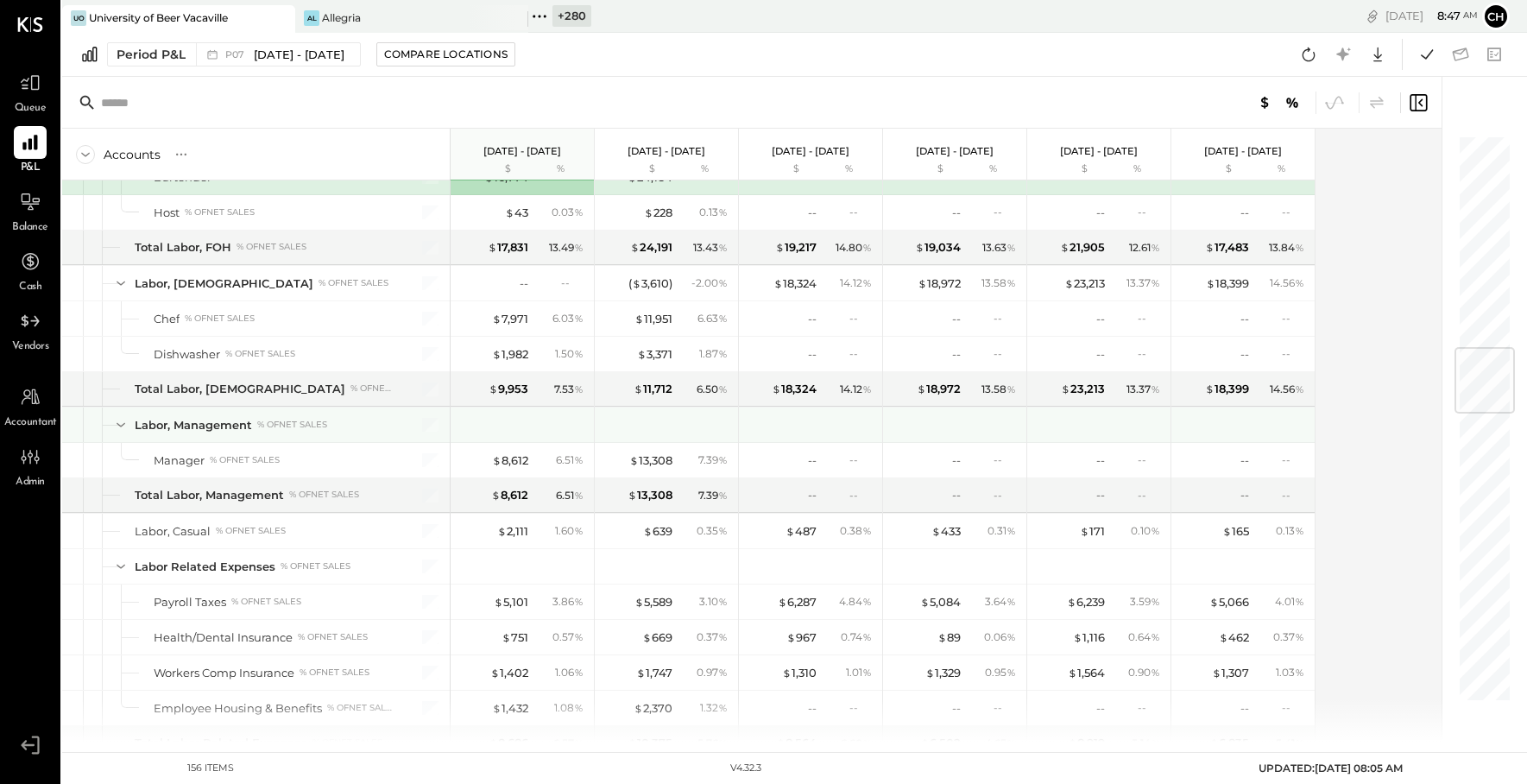
scroll to position [1797, 0]
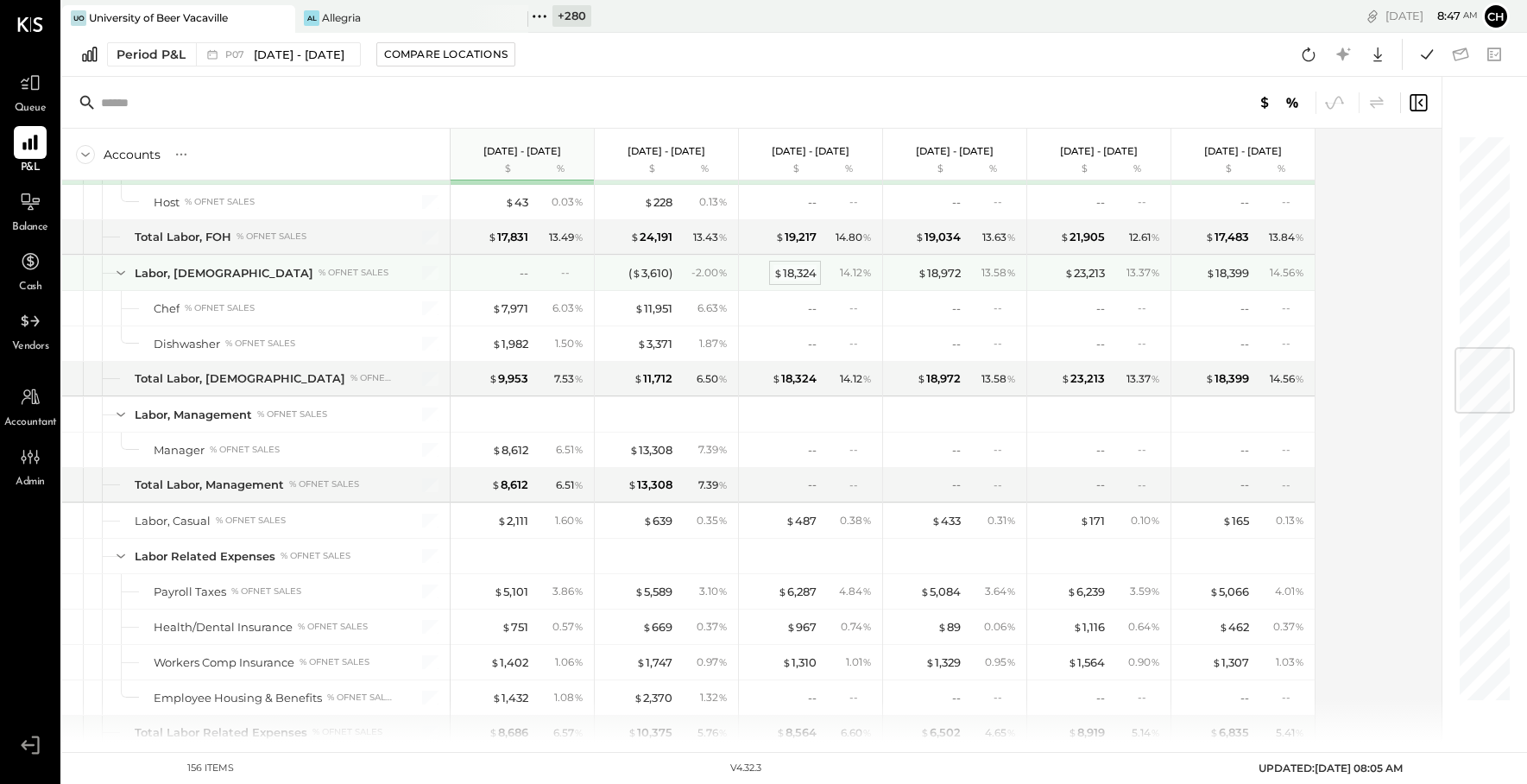
click at [803, 274] on div "$ 18,324" at bounding box center [795, 273] width 43 height 17
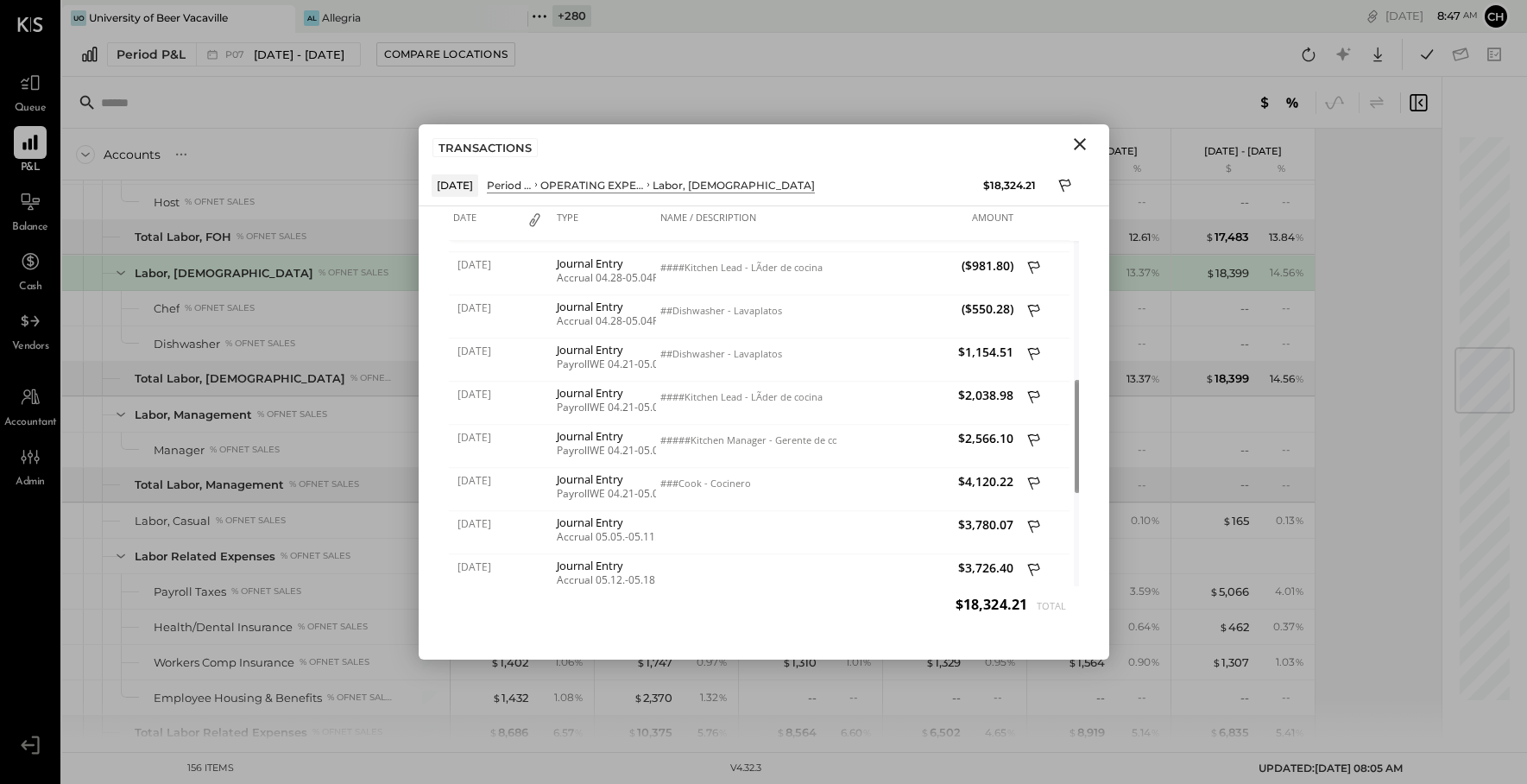
click at [1078, 145] on icon "Close" at bounding box center [1081, 144] width 12 height 12
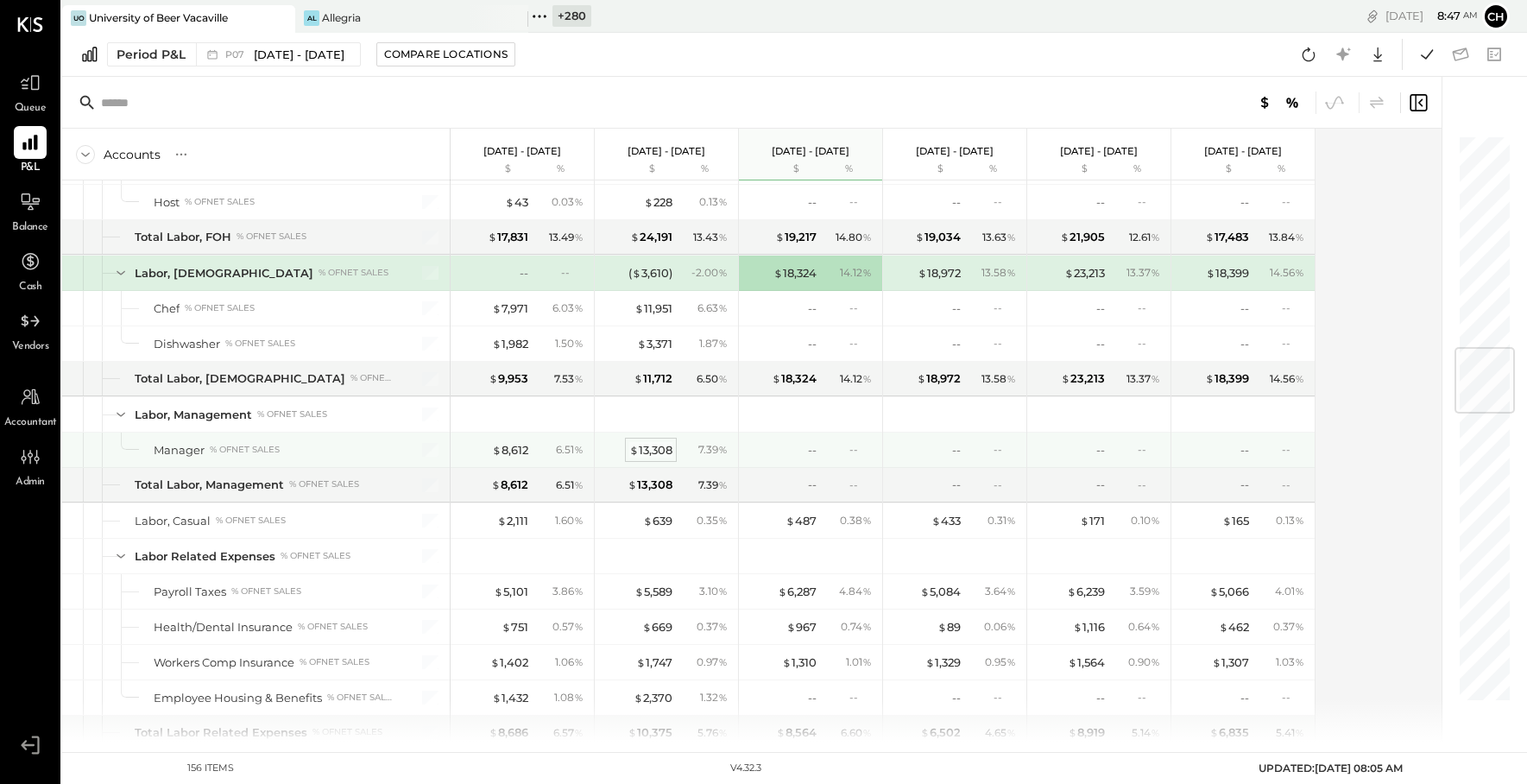
click at [657, 450] on div "$ 13,308" at bounding box center [651, 450] width 43 height 17
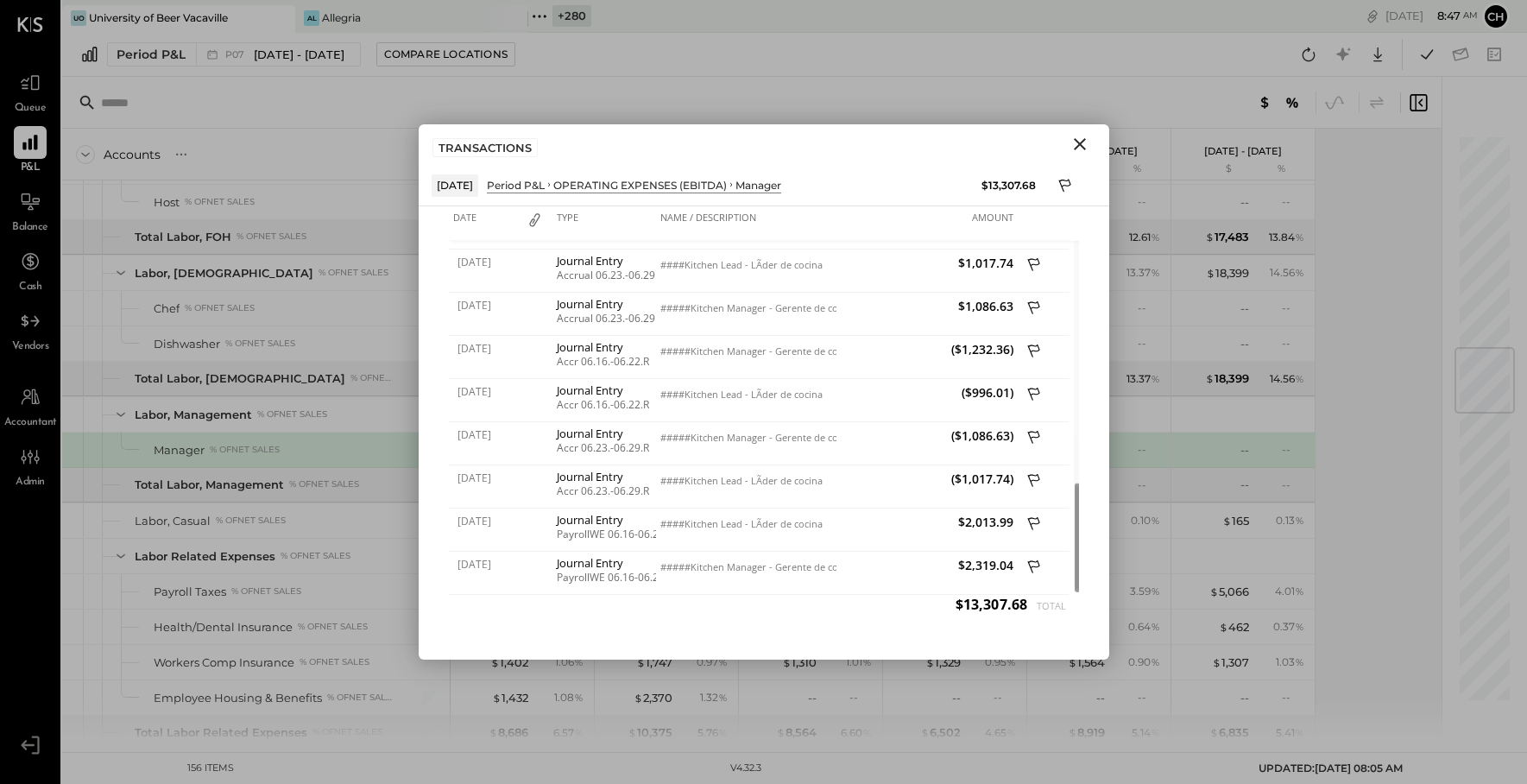
click at [1085, 140] on icon "Close" at bounding box center [1080, 144] width 21 height 21
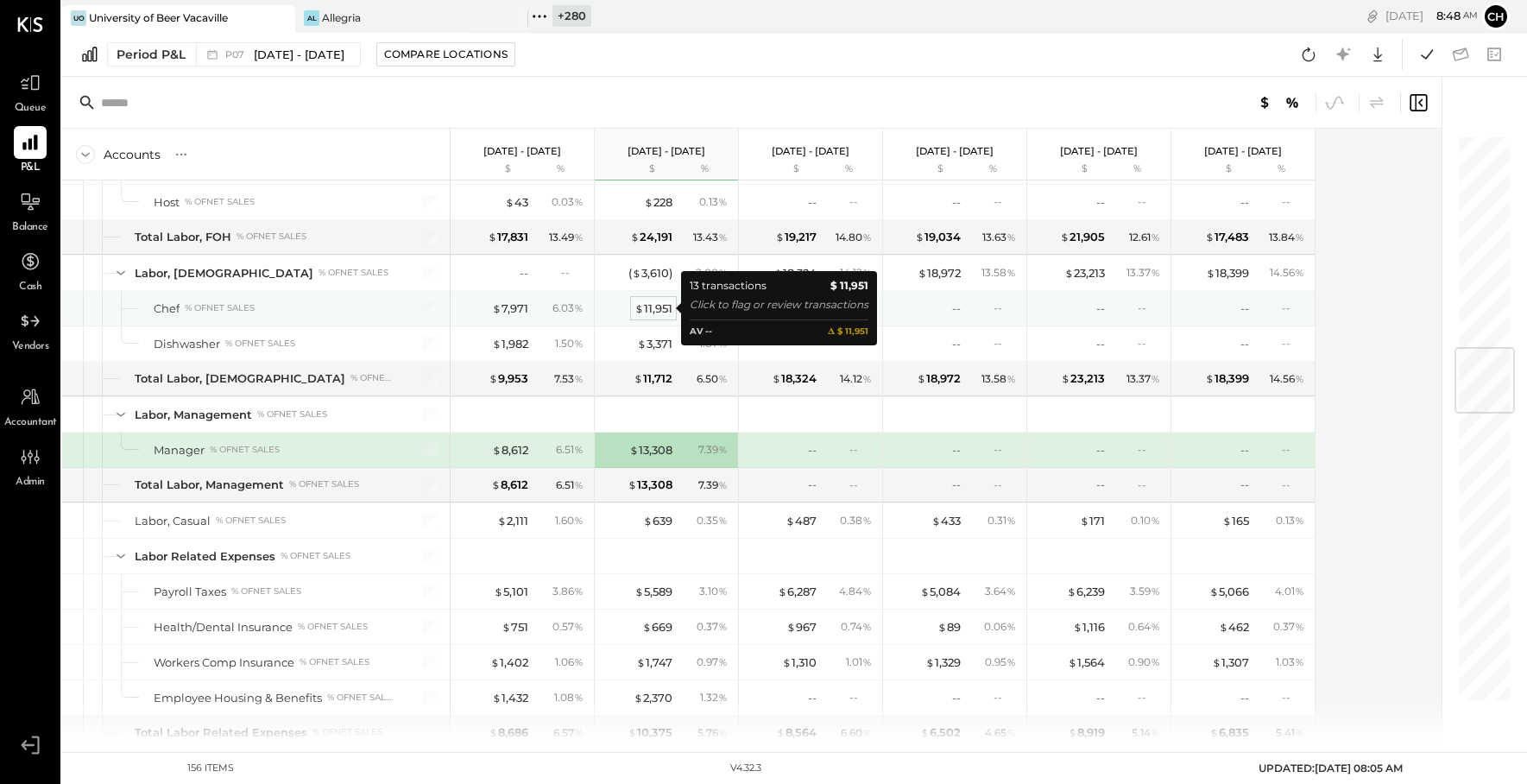
click at [657, 307] on div "$ 11,951" at bounding box center [654, 308] width 38 height 17
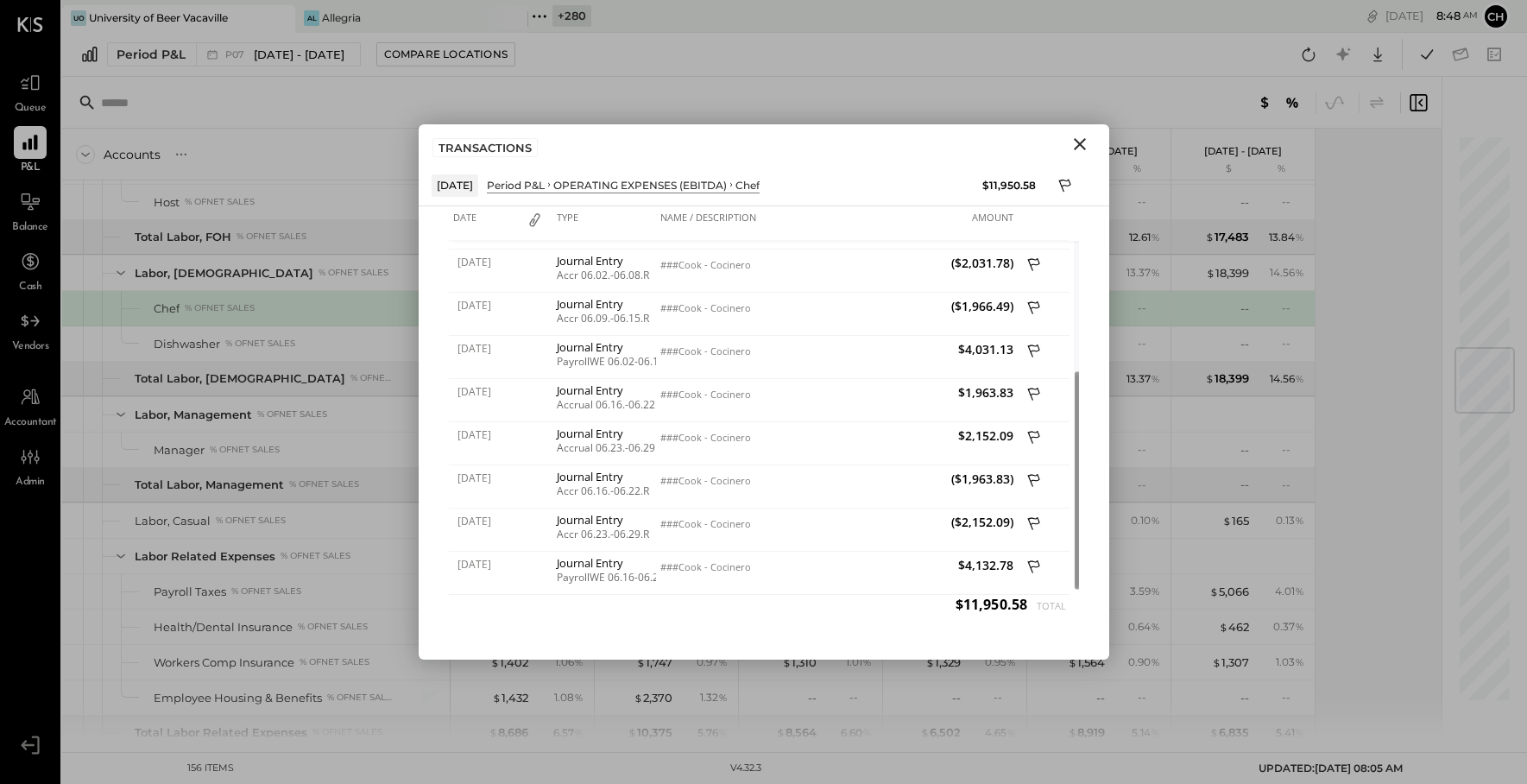
click at [1081, 140] on icon "Close" at bounding box center [1080, 144] width 21 height 21
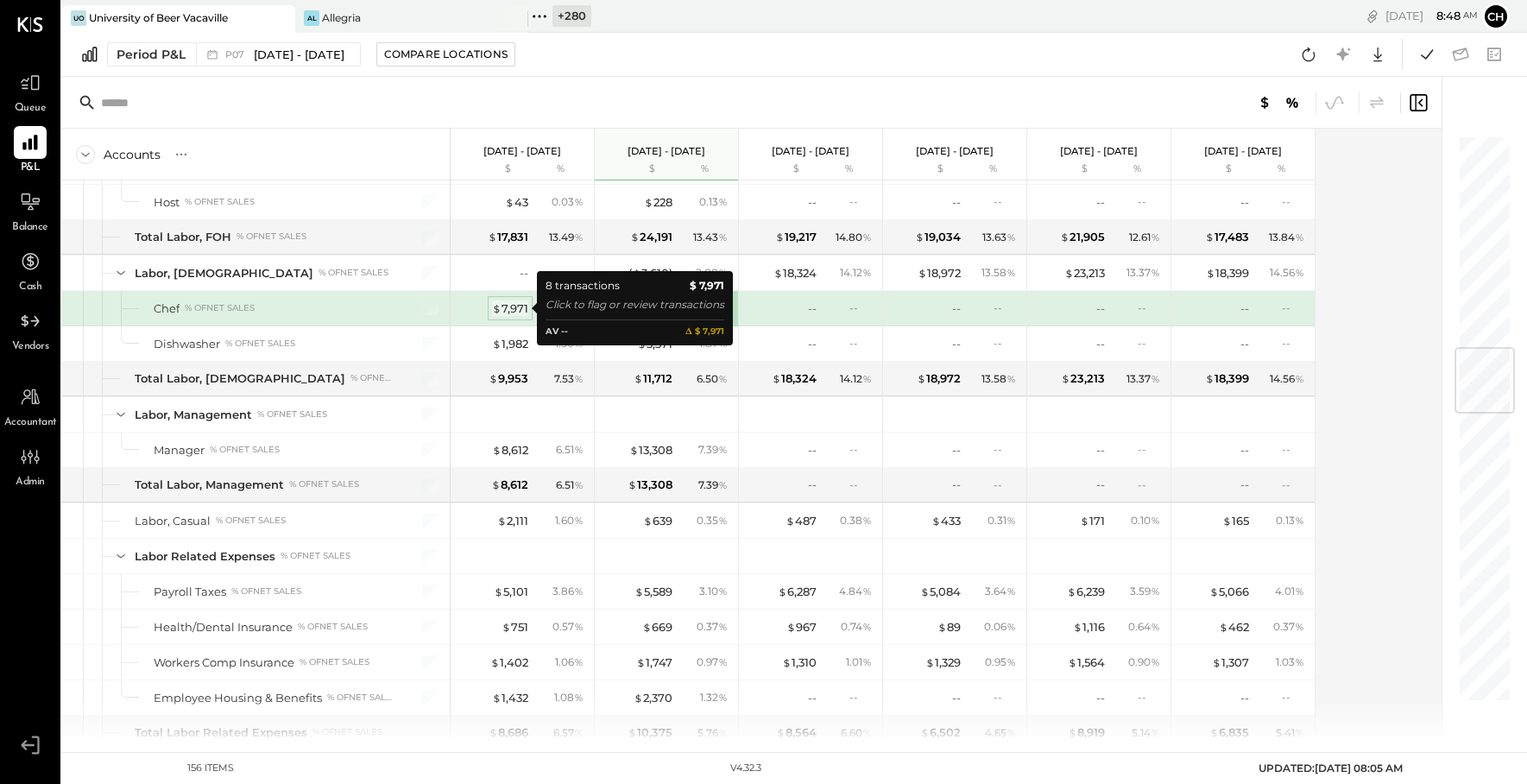
click at [509, 307] on div "$ 7,971" at bounding box center [510, 308] width 37 height 17
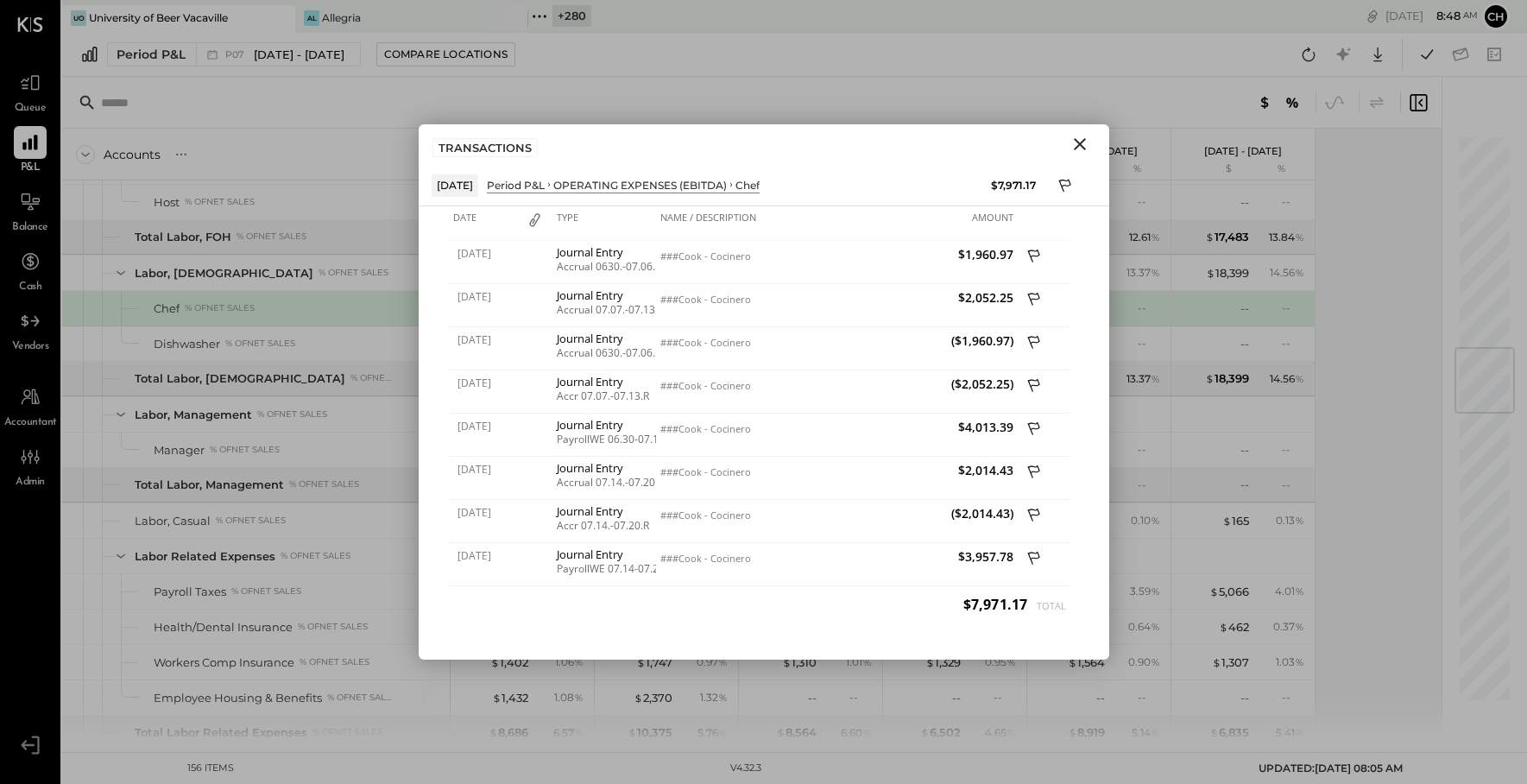
click at [1088, 143] on icon "Close" at bounding box center [1080, 144] width 21 height 21
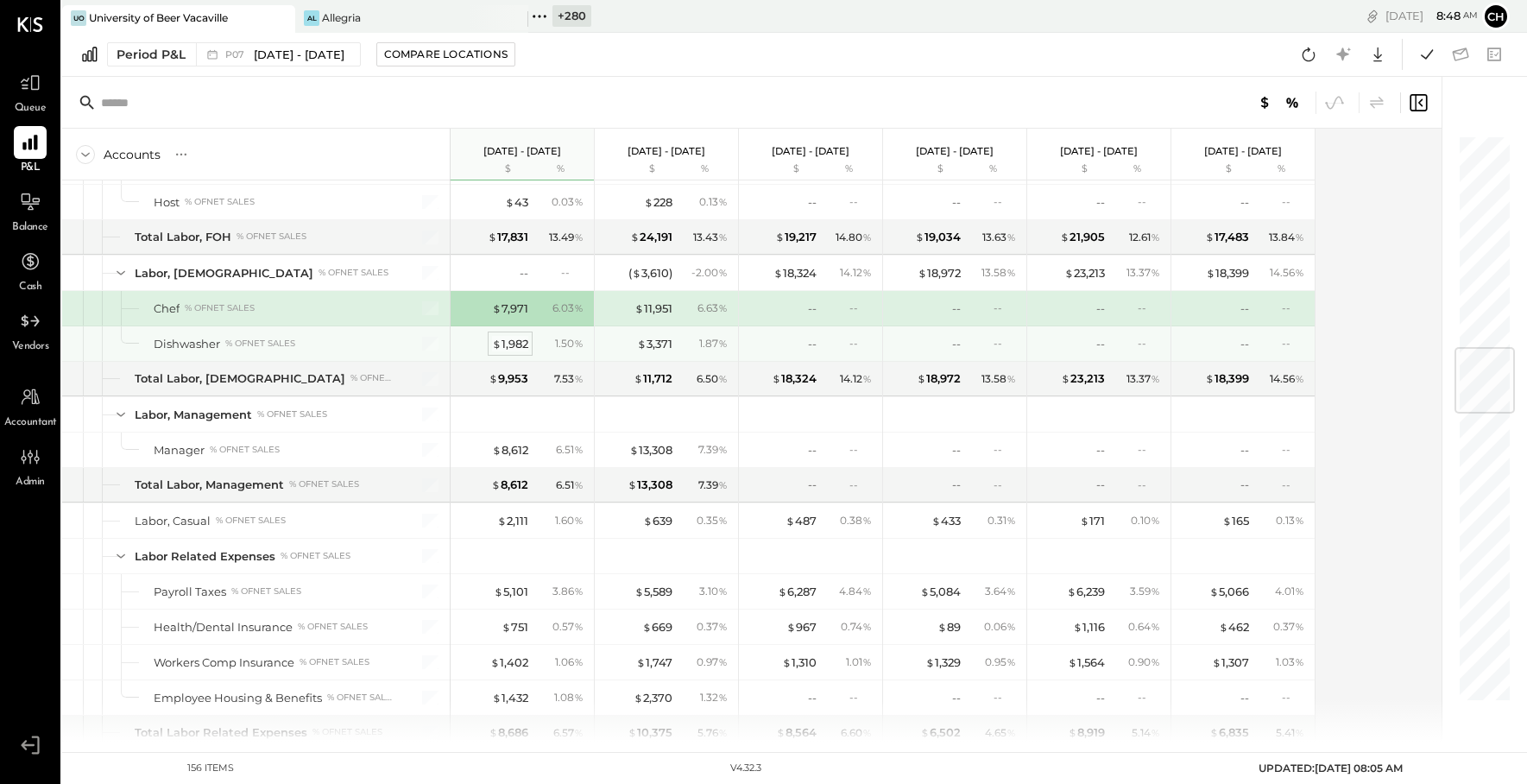
click at [497, 344] on span "$" at bounding box center [497, 344] width 10 height 14
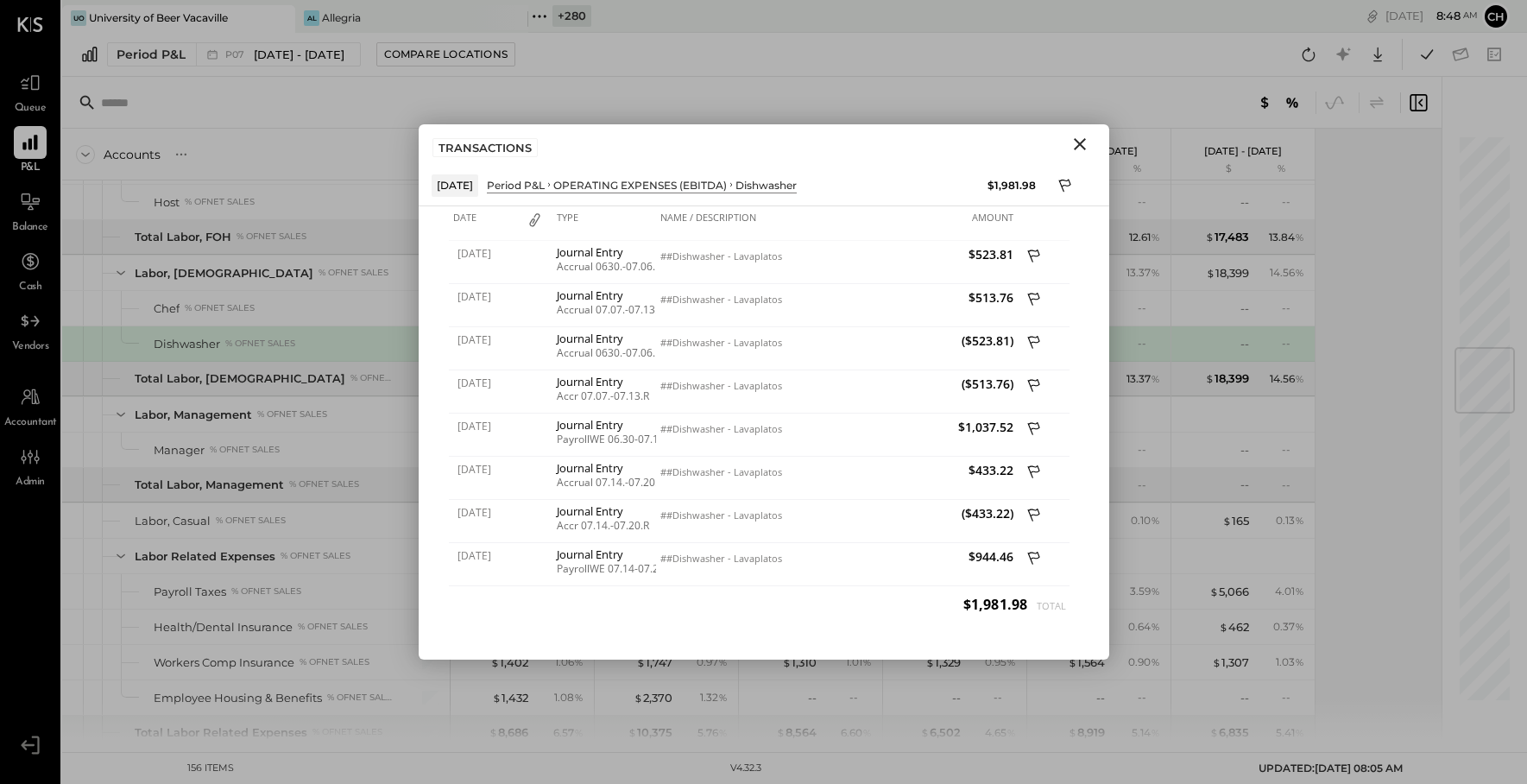
click at [1082, 143] on icon "Close" at bounding box center [1080, 144] width 21 height 21
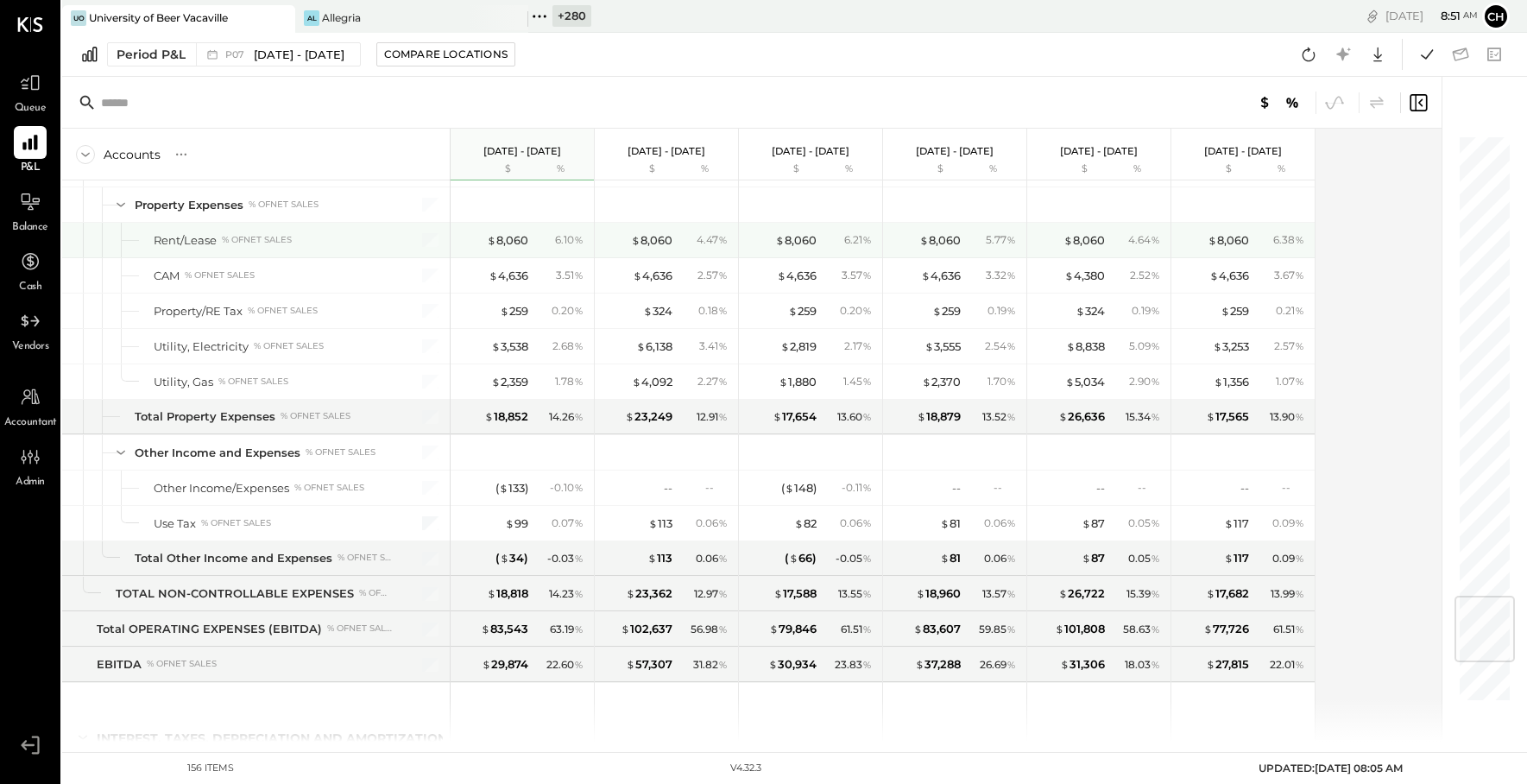
scroll to position [3806, 0]
